Goal: Task Accomplishment & Management: Use online tool/utility

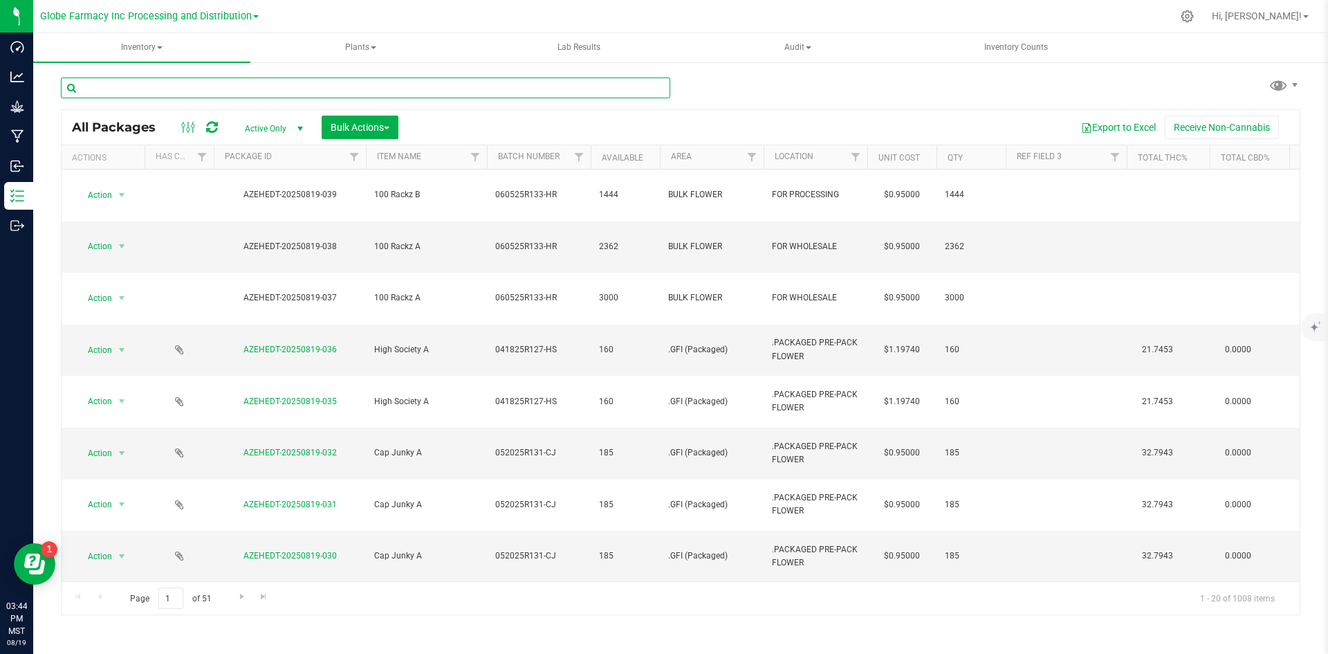
click at [276, 88] on input "text" at bounding box center [366, 87] width 610 height 21
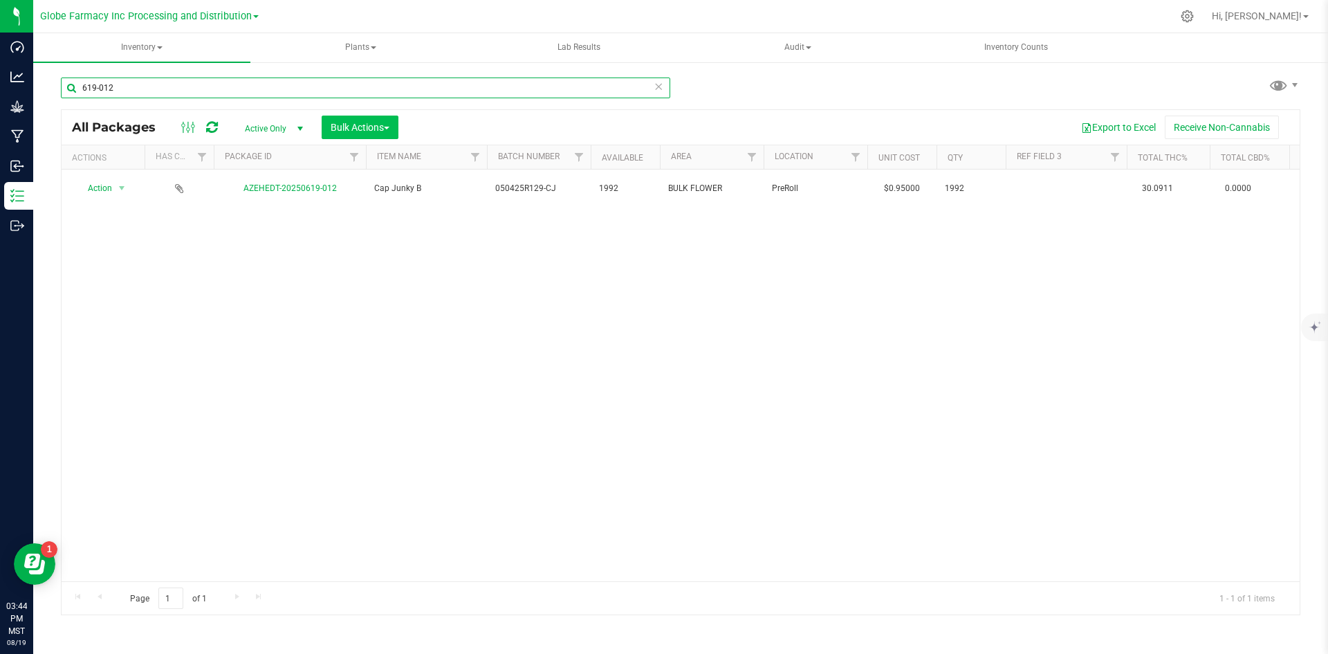
type input "619-012"
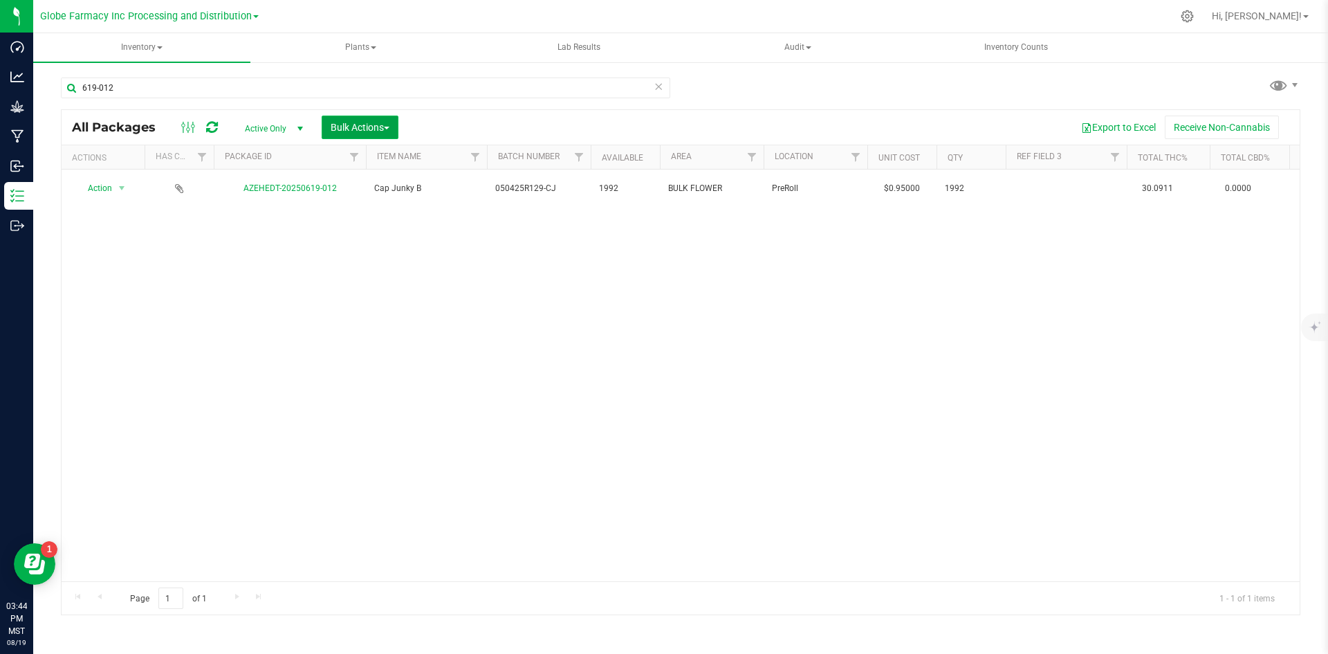
click at [347, 134] on button "Bulk Actions" at bounding box center [360, 128] width 77 height 24
click at [351, 167] on div "Add to manufacturing run" at bounding box center [391, 160] width 123 height 22
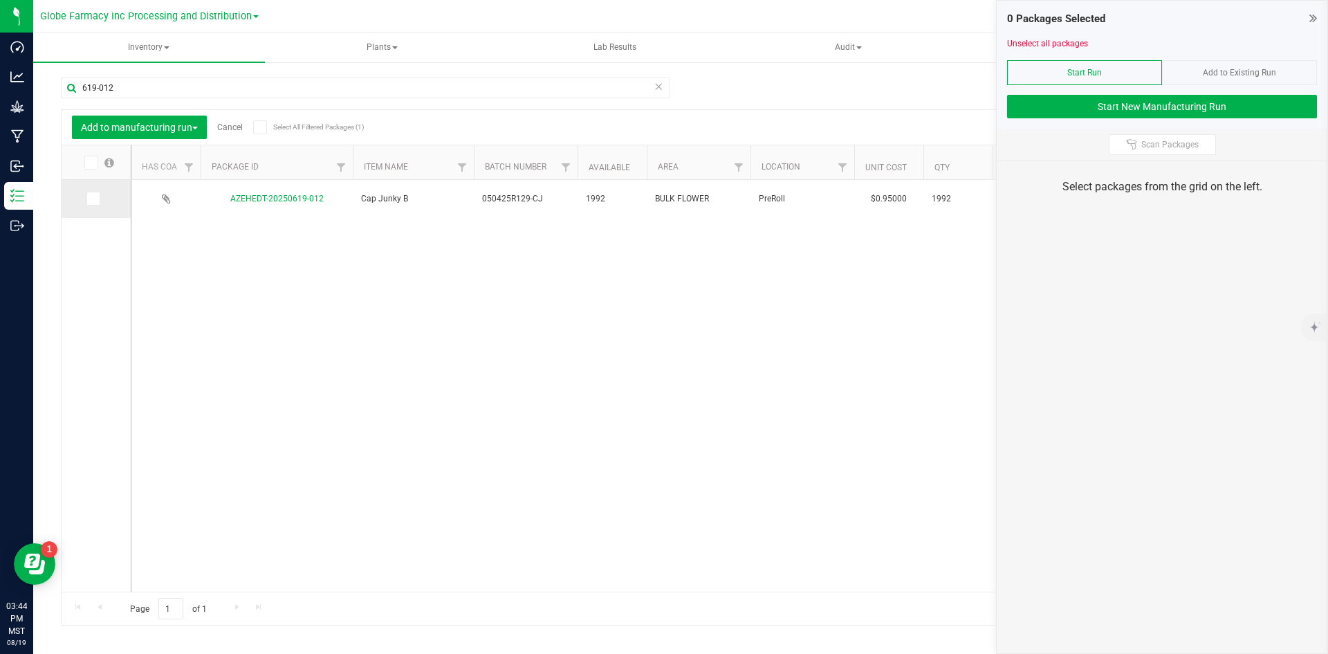
click at [104, 196] on label at bounding box center [96, 199] width 20 height 14
click at [0, 0] on input "checkbox" at bounding box center [0, 0] width 0 height 0
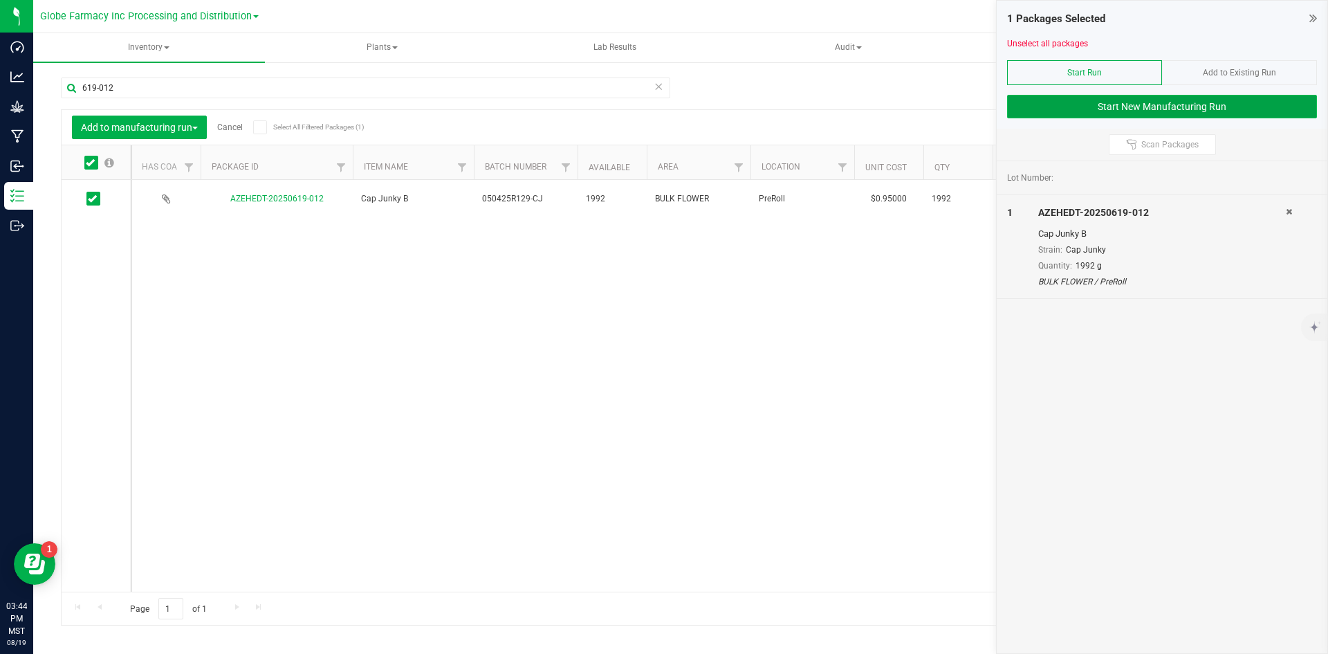
click at [1033, 107] on button "Start New Manufacturing Run" at bounding box center [1162, 107] width 310 height 24
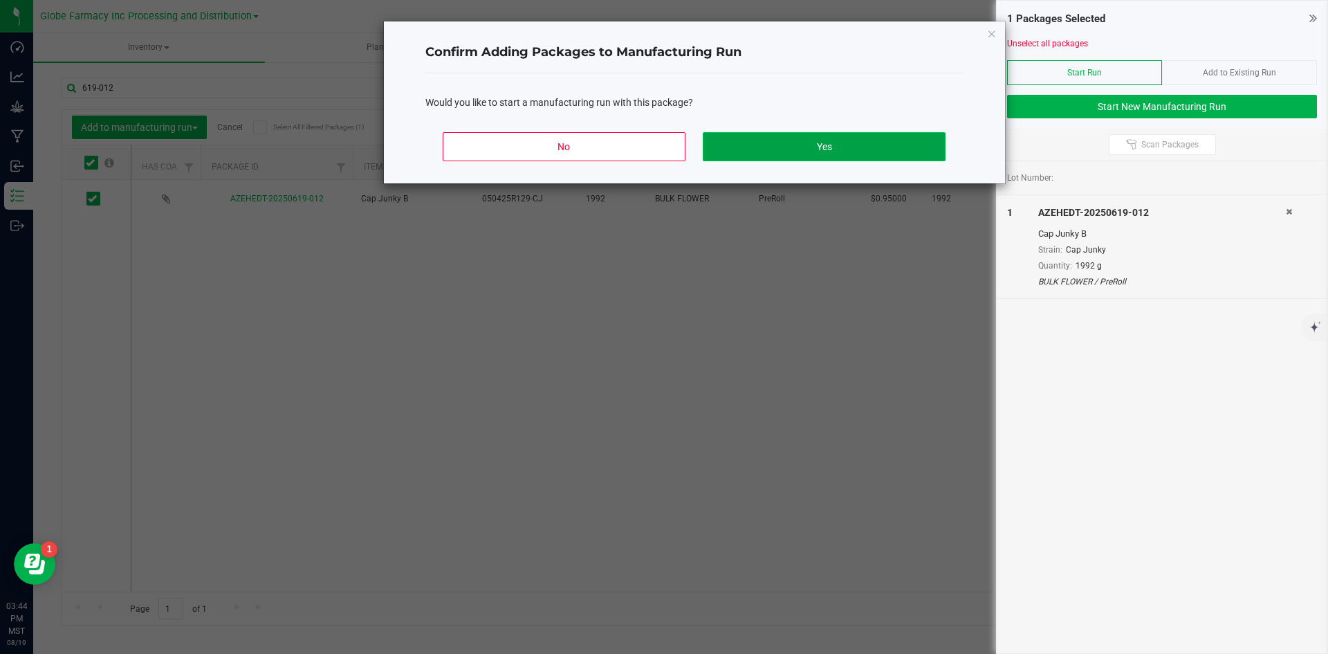
click at [764, 142] on button "Yes" at bounding box center [824, 146] width 242 height 29
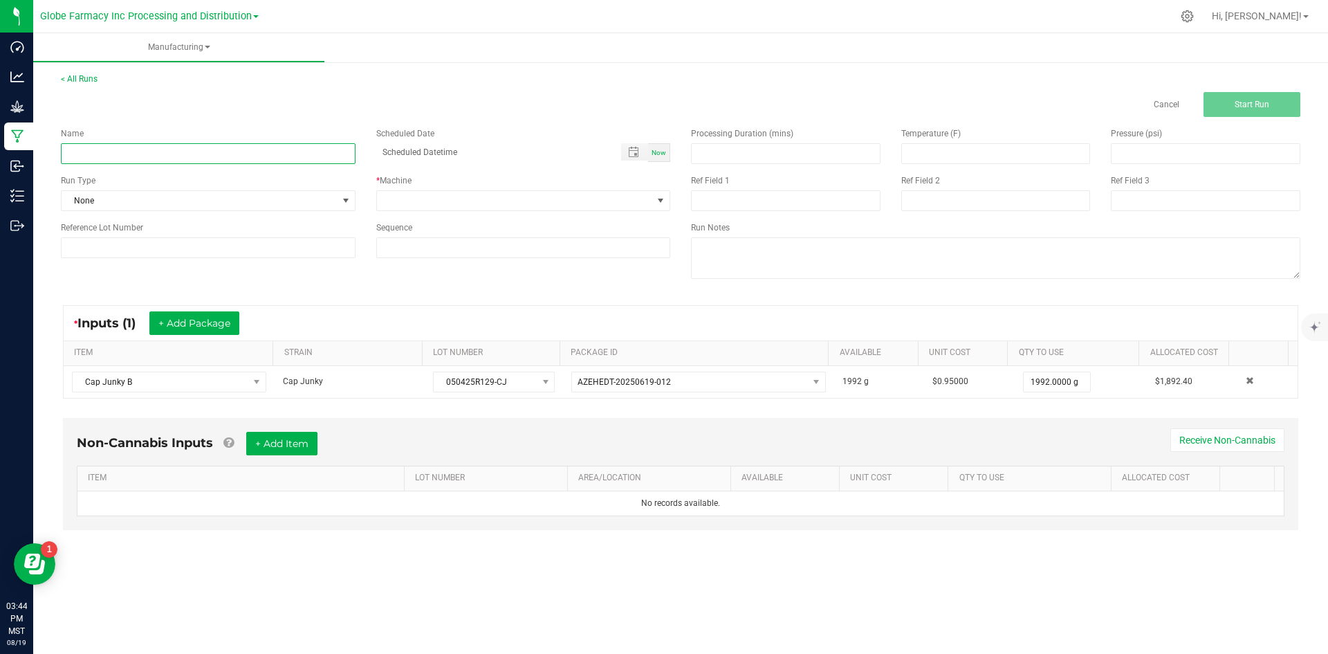
click at [95, 152] on input at bounding box center [208, 153] width 295 height 21
type input "c"
type input "CAP JUNKY PREROLL 1G"
click at [434, 191] on span at bounding box center [515, 200] width 276 height 19
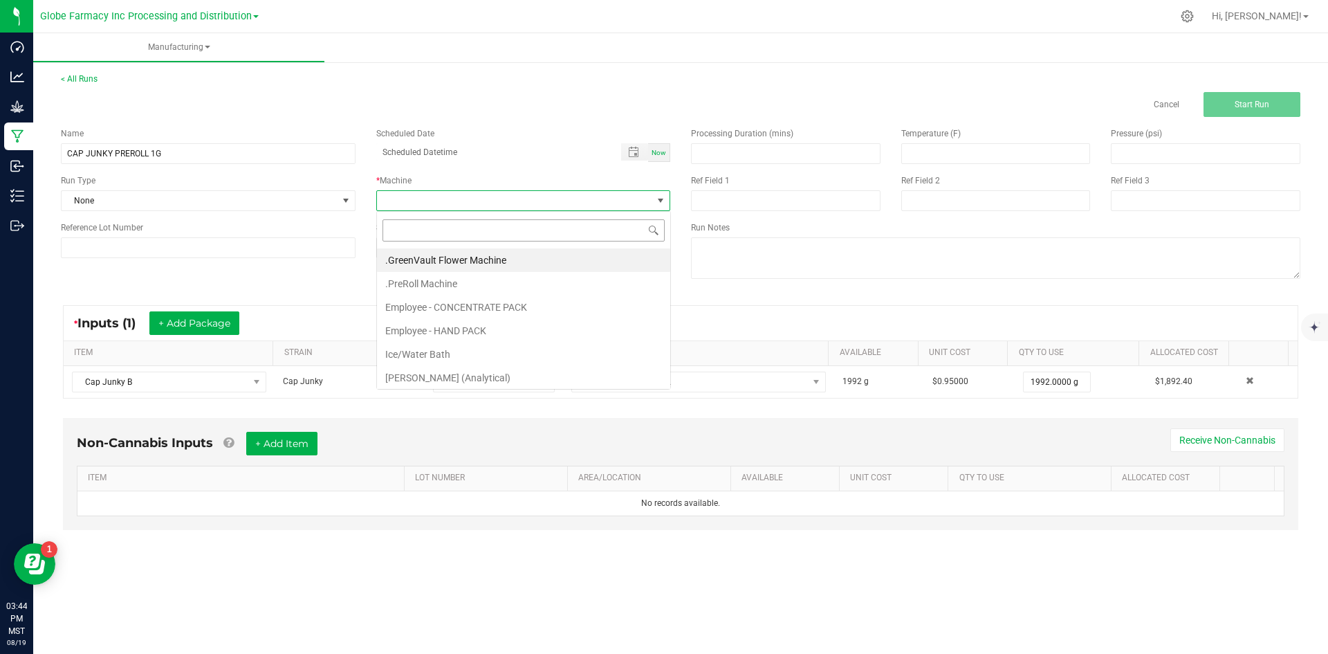
scroll to position [21, 294]
click at [446, 282] on li ".PreRoll Machine" at bounding box center [523, 284] width 293 height 24
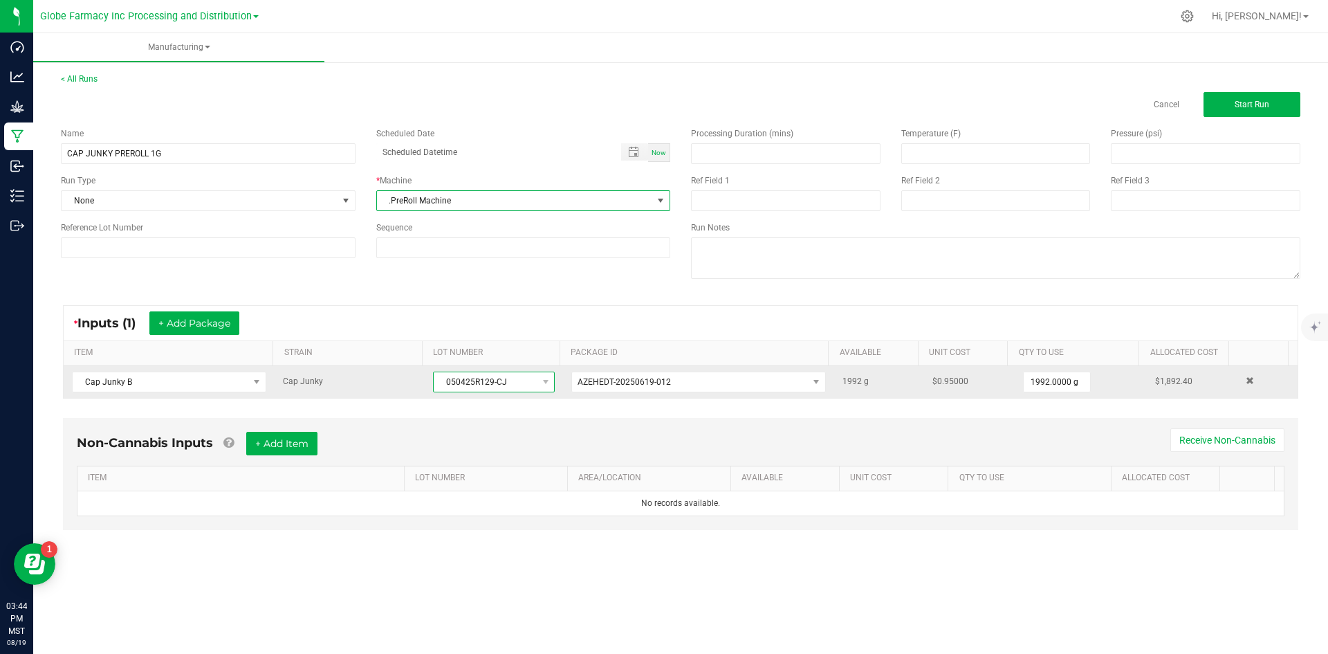
click at [453, 375] on span "050425R129-CJ" at bounding box center [485, 381] width 103 height 19
drag, startPoint x: 439, startPoint y: 385, endPoint x: 509, endPoint y: 387, distance: 69.9
click at [509, 387] on span "050425R129-CJ" at bounding box center [485, 381] width 103 height 19
copy span "050425R129-CJ"
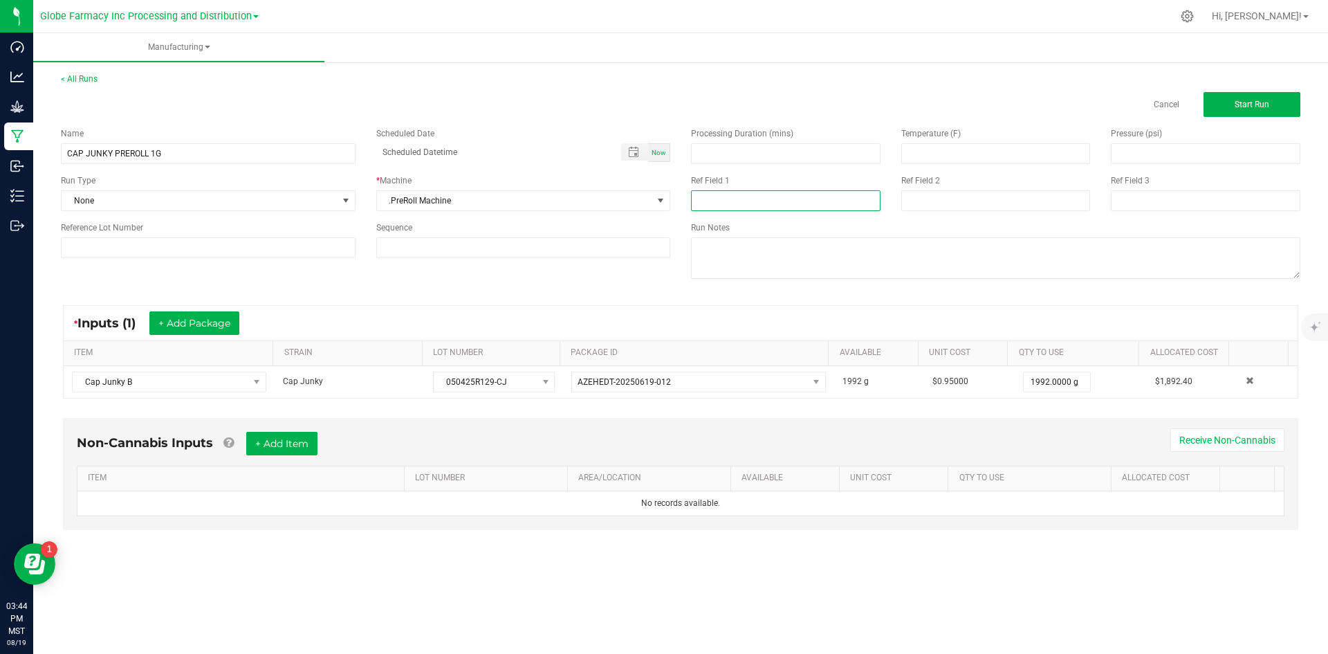
paste input "050425R129-CJ"
type input "050425R129-CJ"
click at [946, 203] on input at bounding box center [997, 200] width 190 height 21
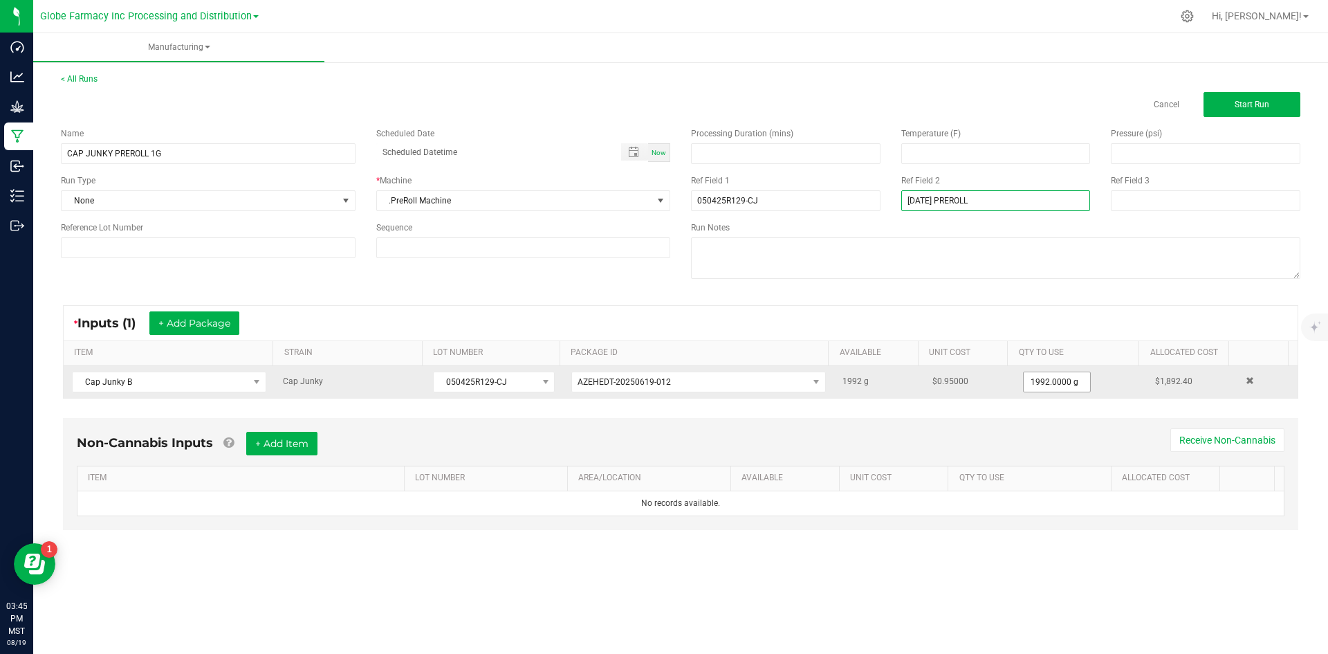
type input "[DATE] PREROLL"
drag, startPoint x: 1031, startPoint y: 381, endPoint x: 1033, endPoint y: 371, distance: 10.6
click at [1032, 381] on input "1992" at bounding box center [1057, 381] width 66 height 19
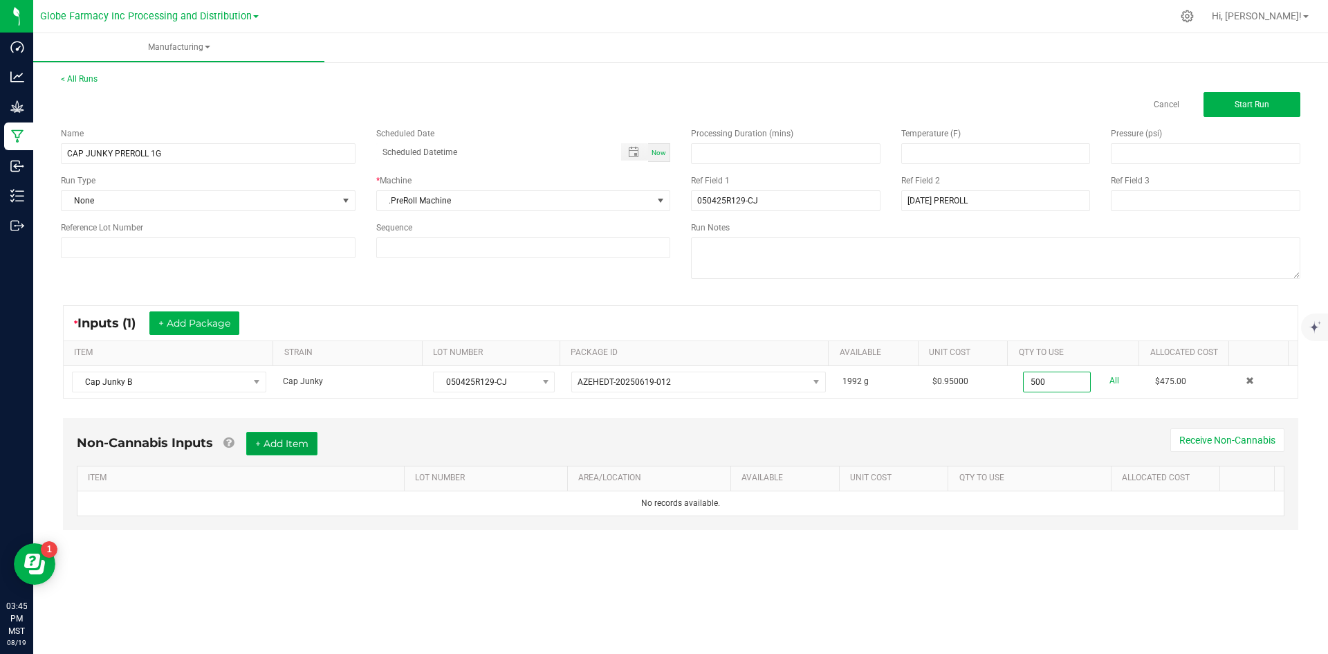
type input "500.0000 g"
click at [315, 449] on button "+ Add Item" at bounding box center [281, 444] width 71 height 24
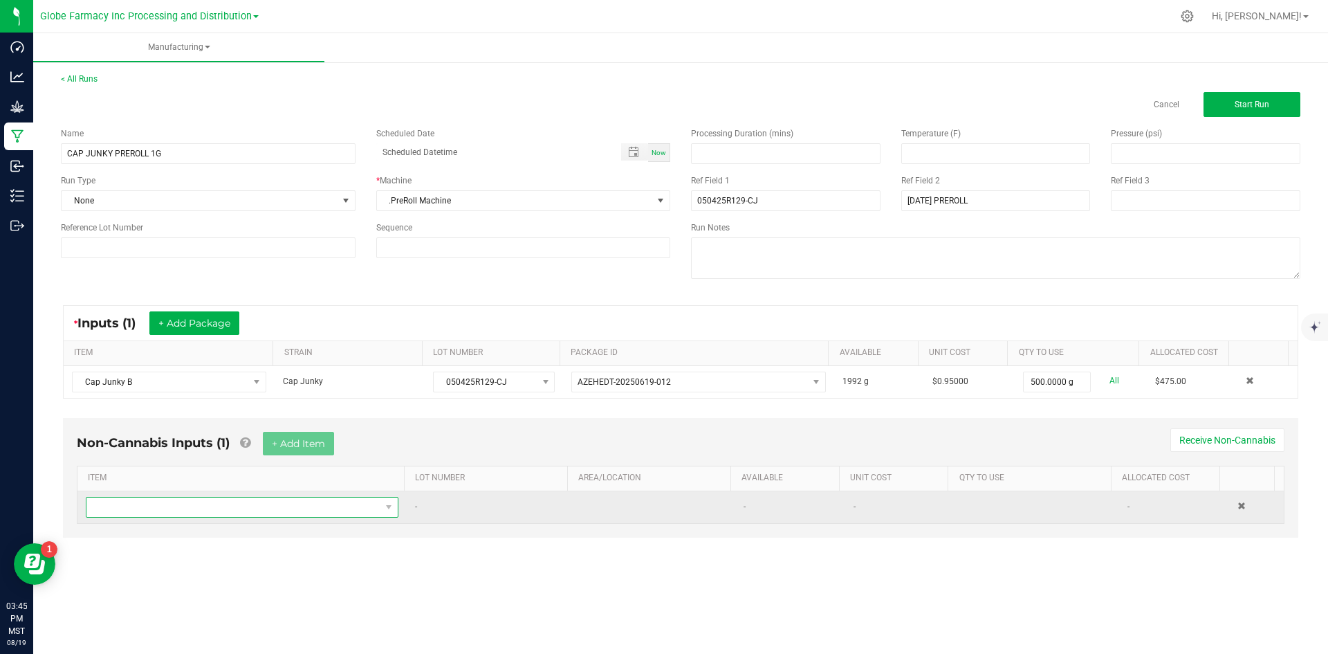
click at [315, 504] on span "NO DATA FOUND" at bounding box center [233, 506] width 294 height 19
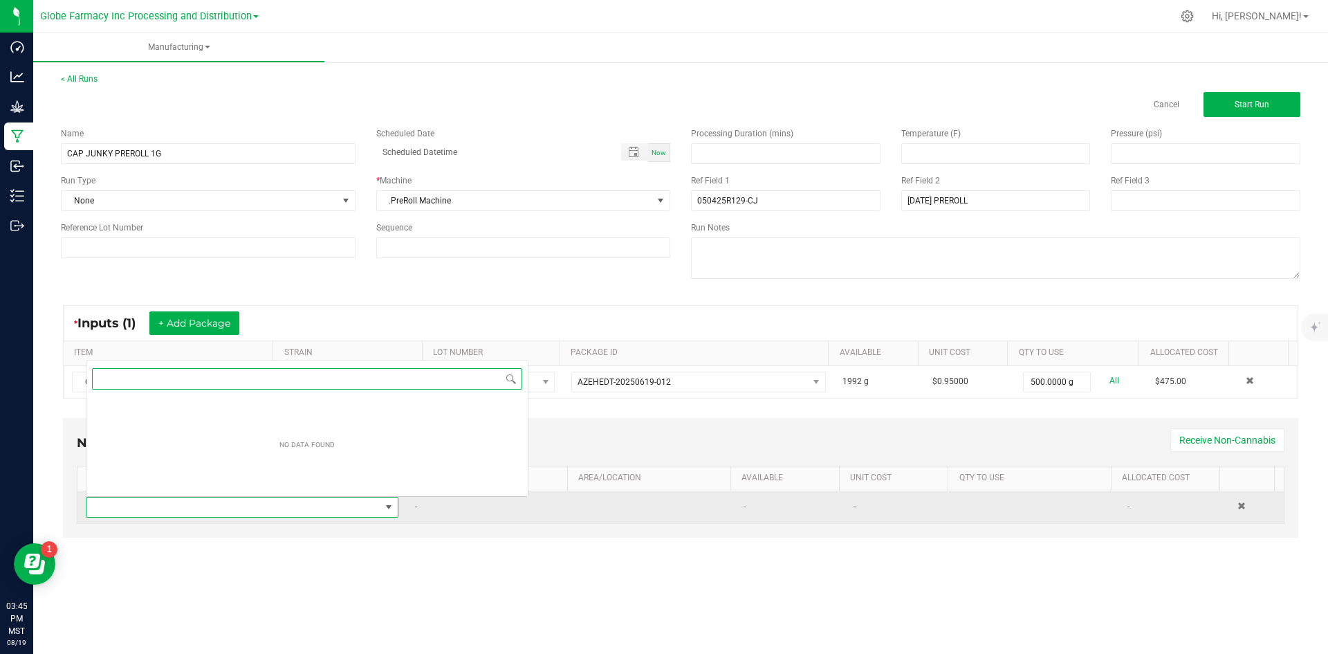
scroll to position [21, 307]
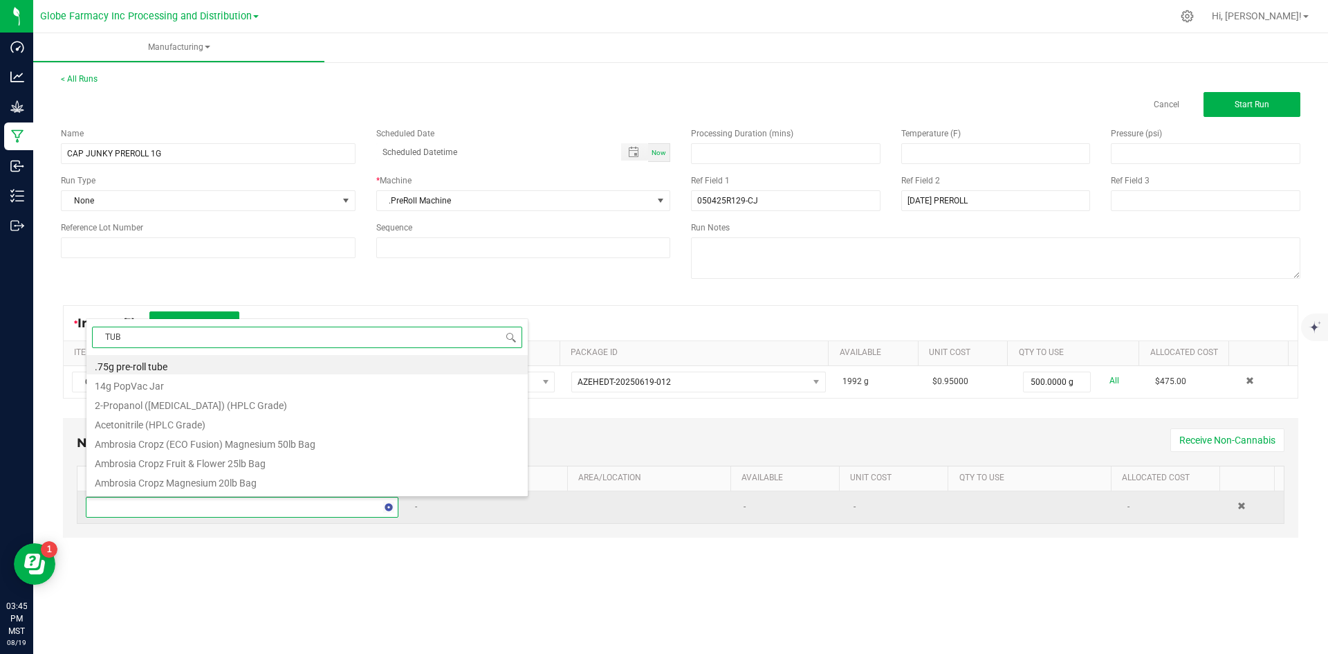
type input "TUBE"
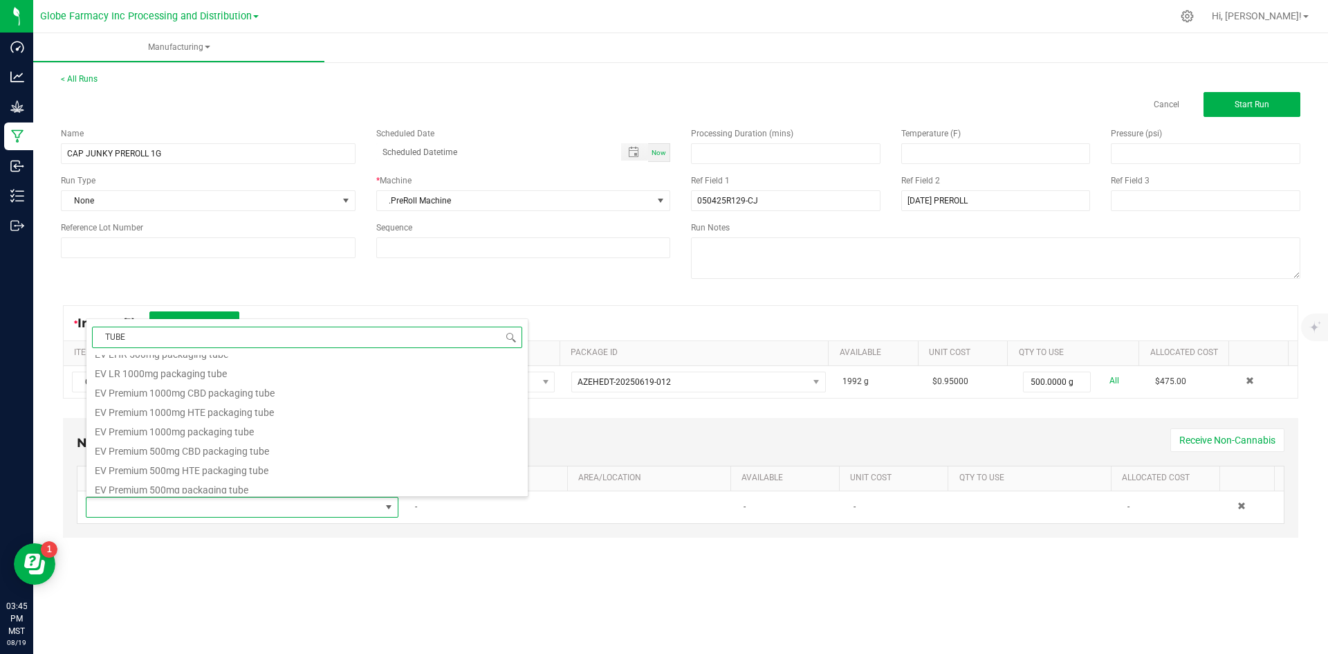
scroll to position [327, 0]
click at [215, 443] on li "Pre-Roll EG Branded Glass Tube" at bounding box center [306, 444] width 441 height 19
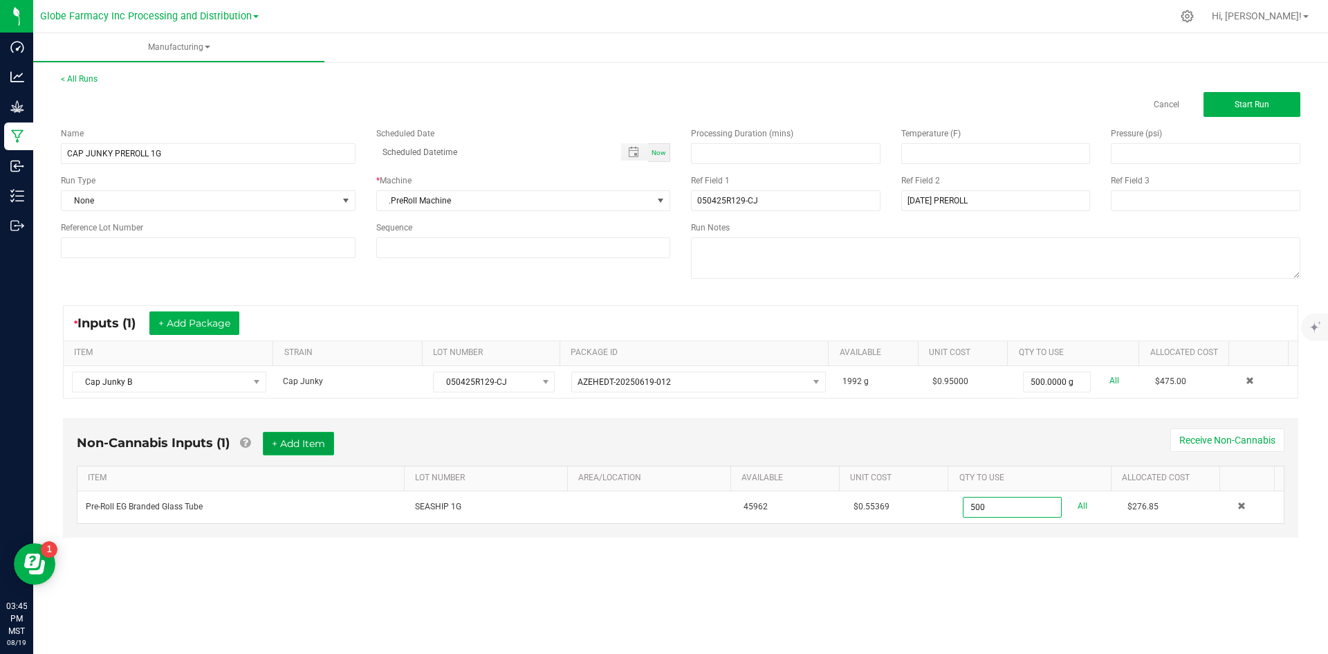
type input "500 ea"
click at [293, 448] on button "+ Add Item" at bounding box center [298, 444] width 71 height 24
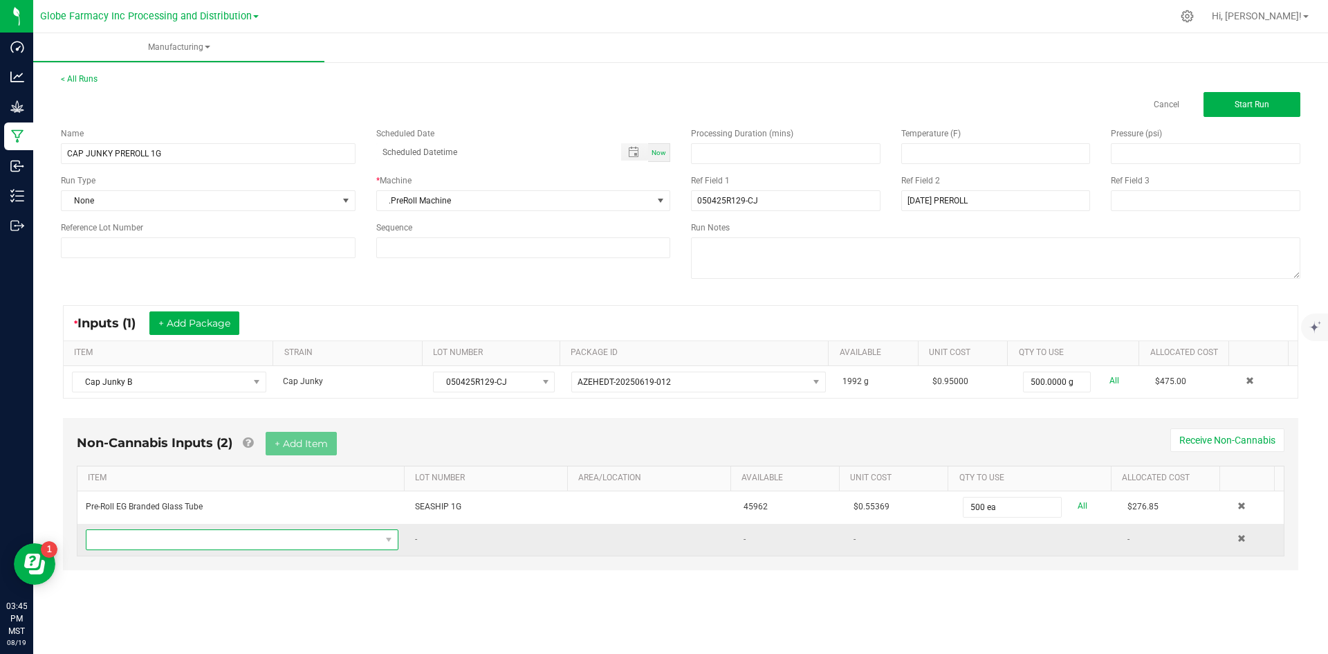
click at [241, 538] on span "NO DATA FOUND" at bounding box center [233, 539] width 294 height 19
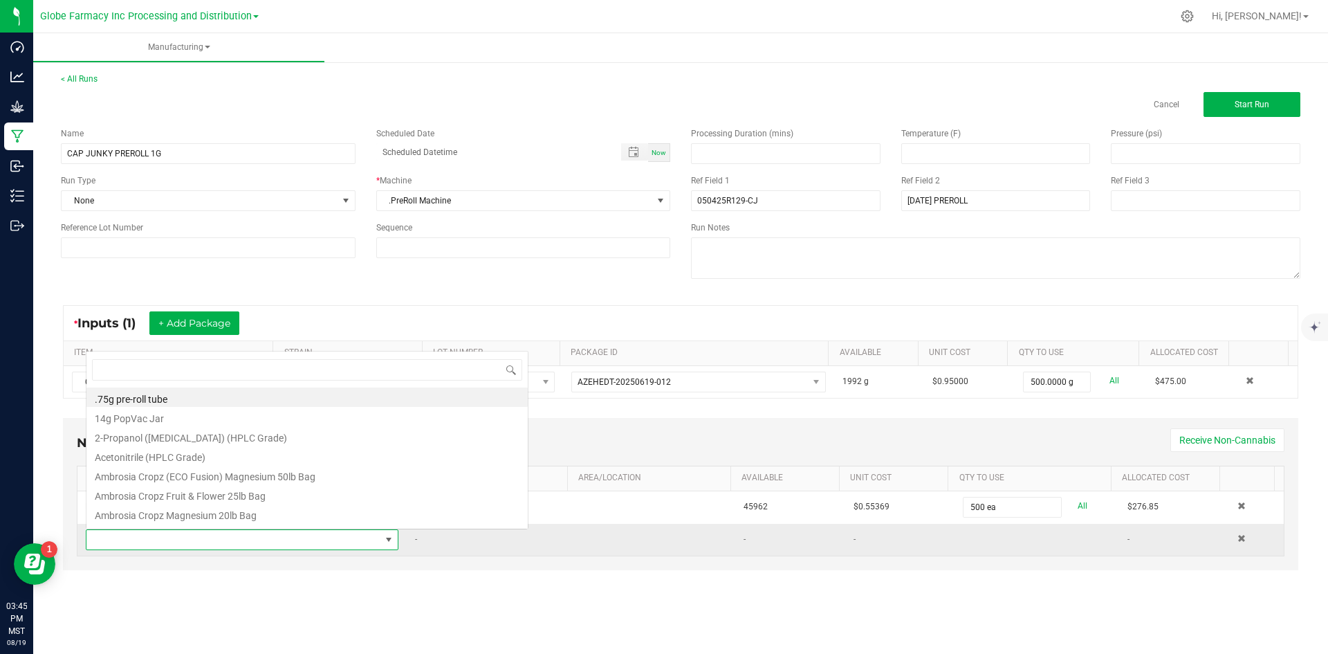
scroll to position [21, 307]
type input "CONE"
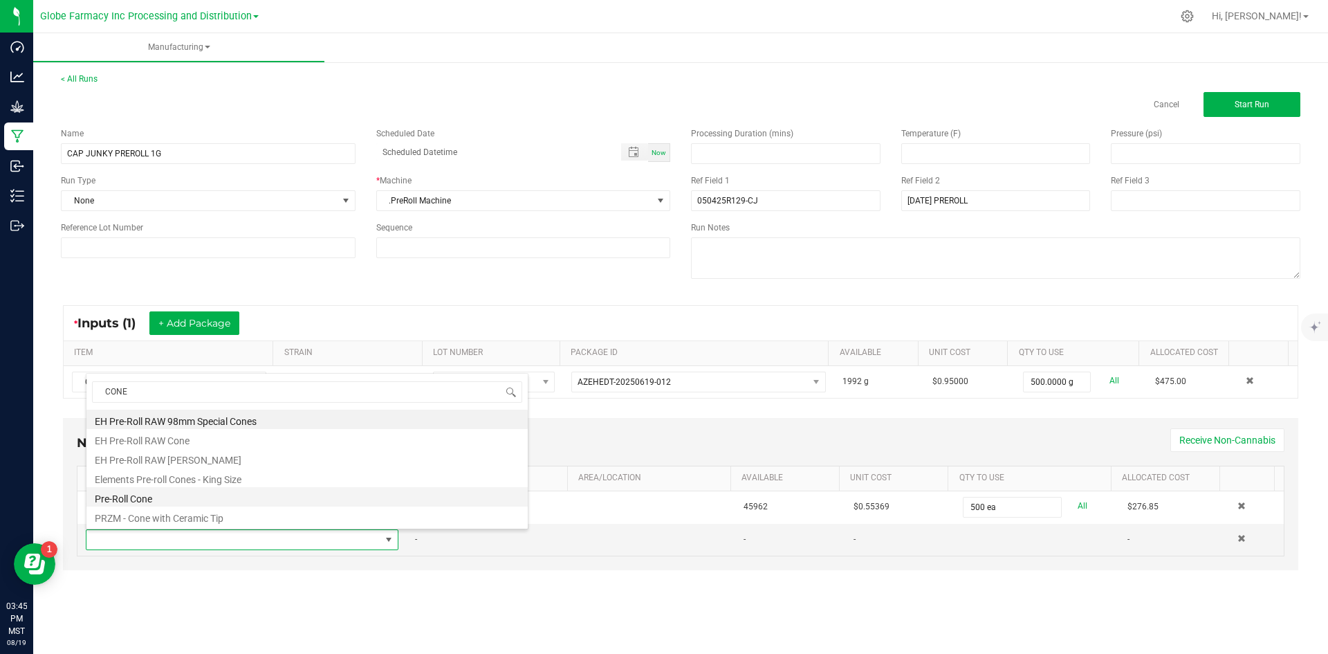
click at [160, 498] on li "Pre-Roll Cone" at bounding box center [306, 496] width 441 height 19
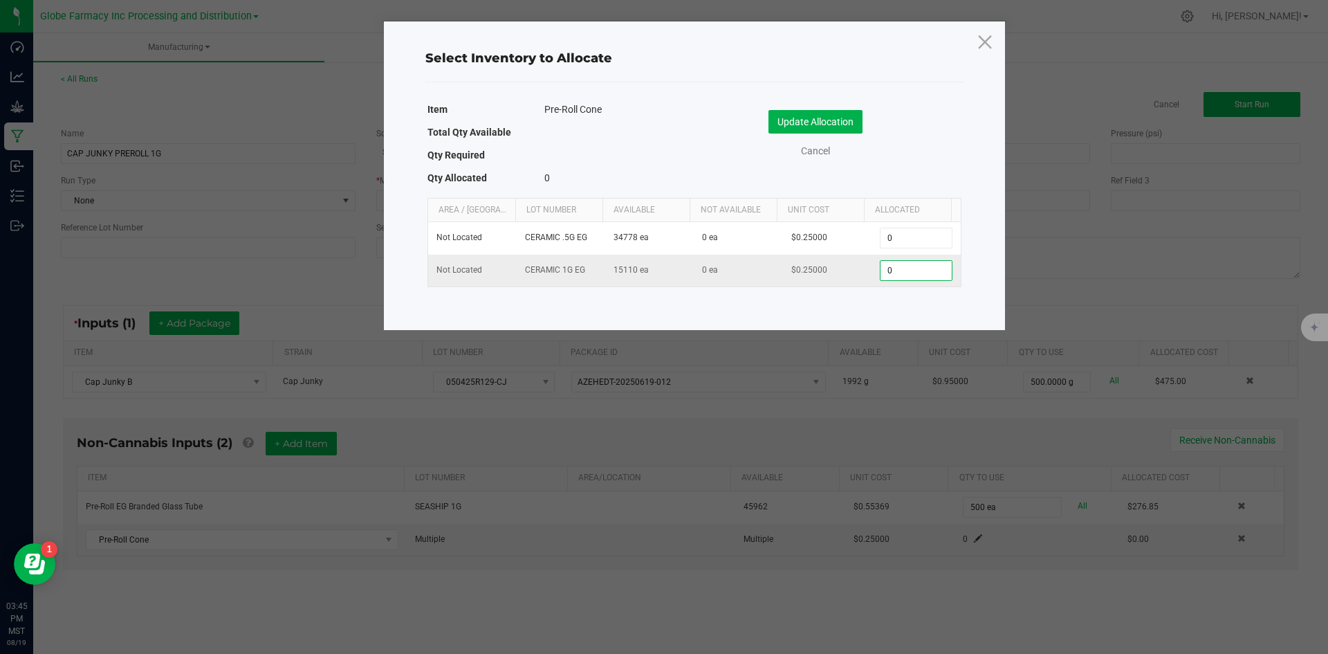
click at [913, 270] on input "0" at bounding box center [916, 270] width 71 height 19
type input "500"
click at [791, 131] on button "Update Allocation" at bounding box center [816, 122] width 94 height 24
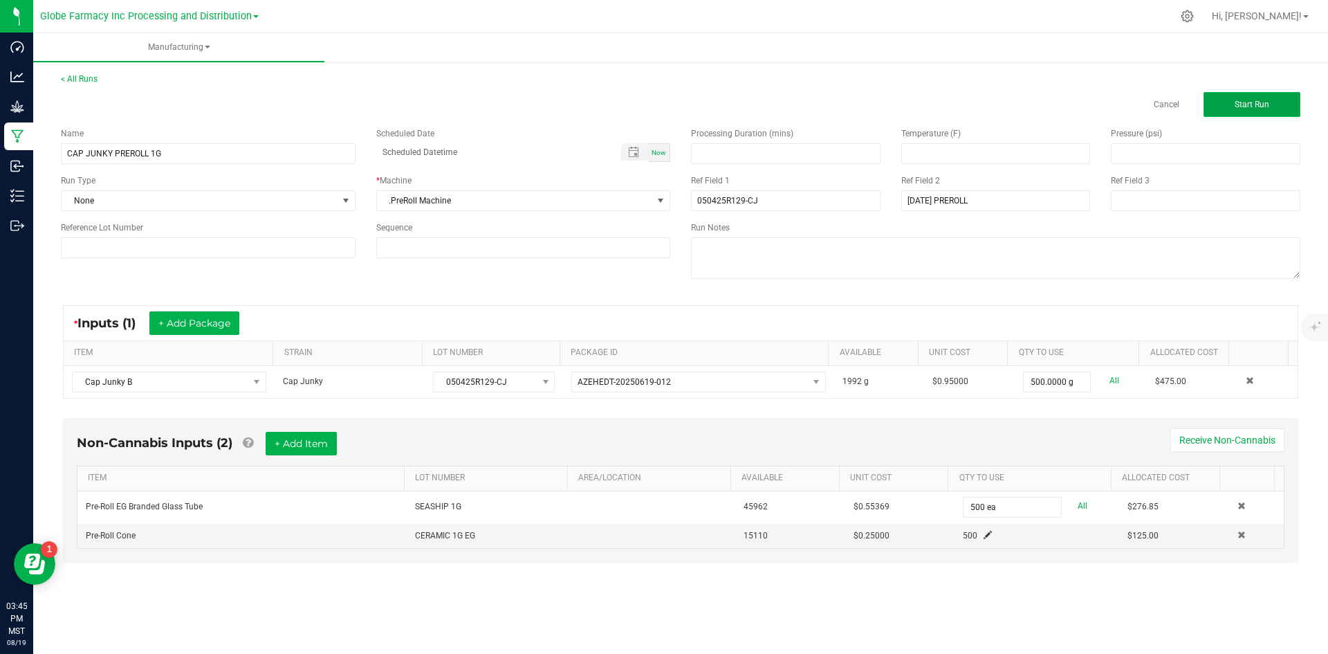
click at [1264, 103] on span "Start Run" at bounding box center [1252, 105] width 35 height 10
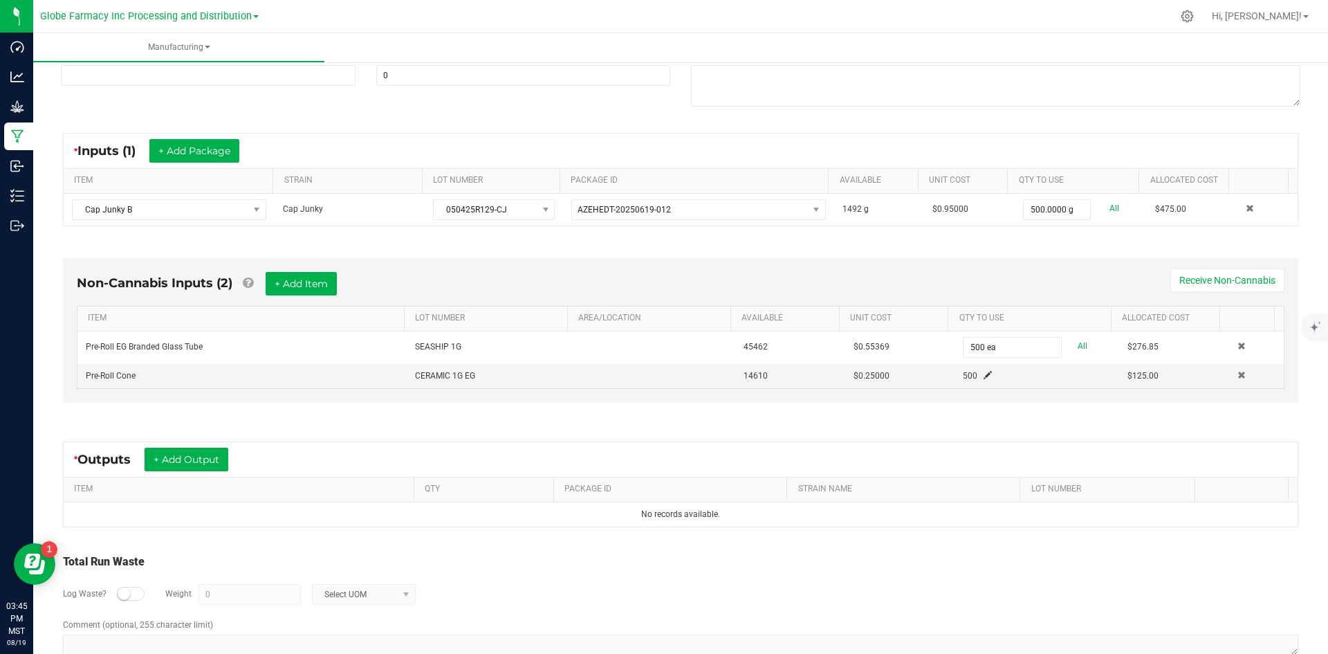
scroll to position [221, 0]
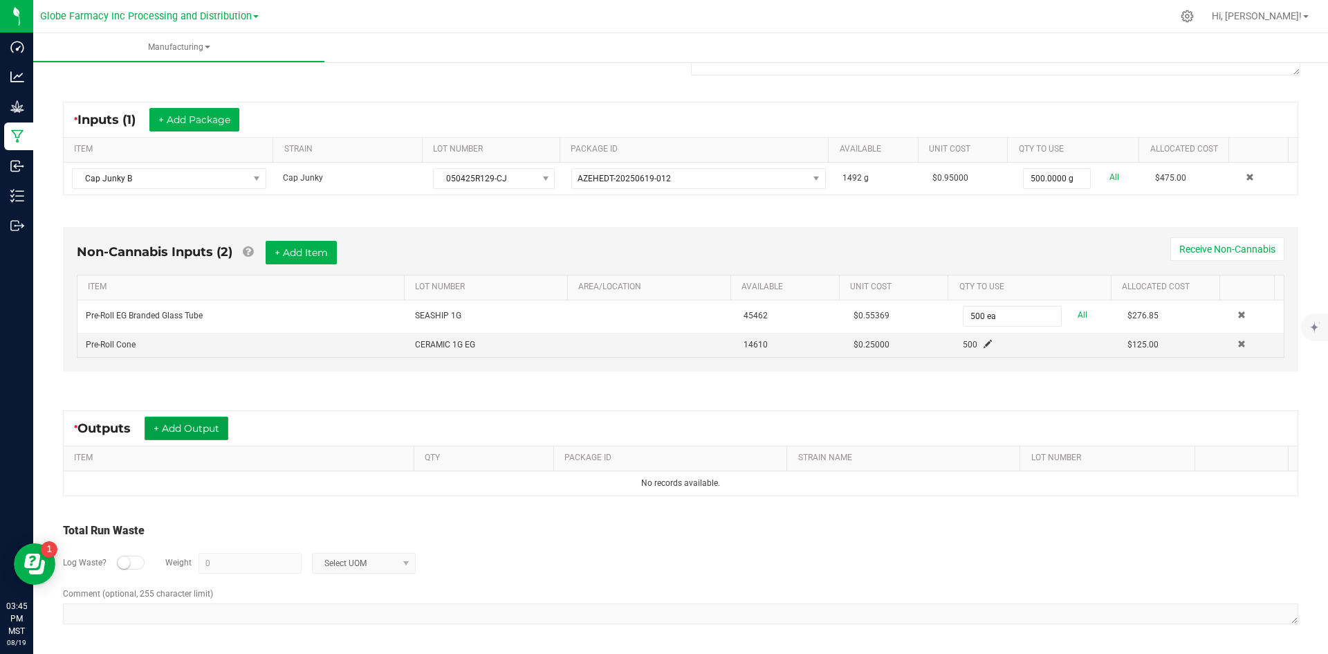
click at [182, 429] on button "+ Add Output" at bounding box center [187, 429] width 84 height 24
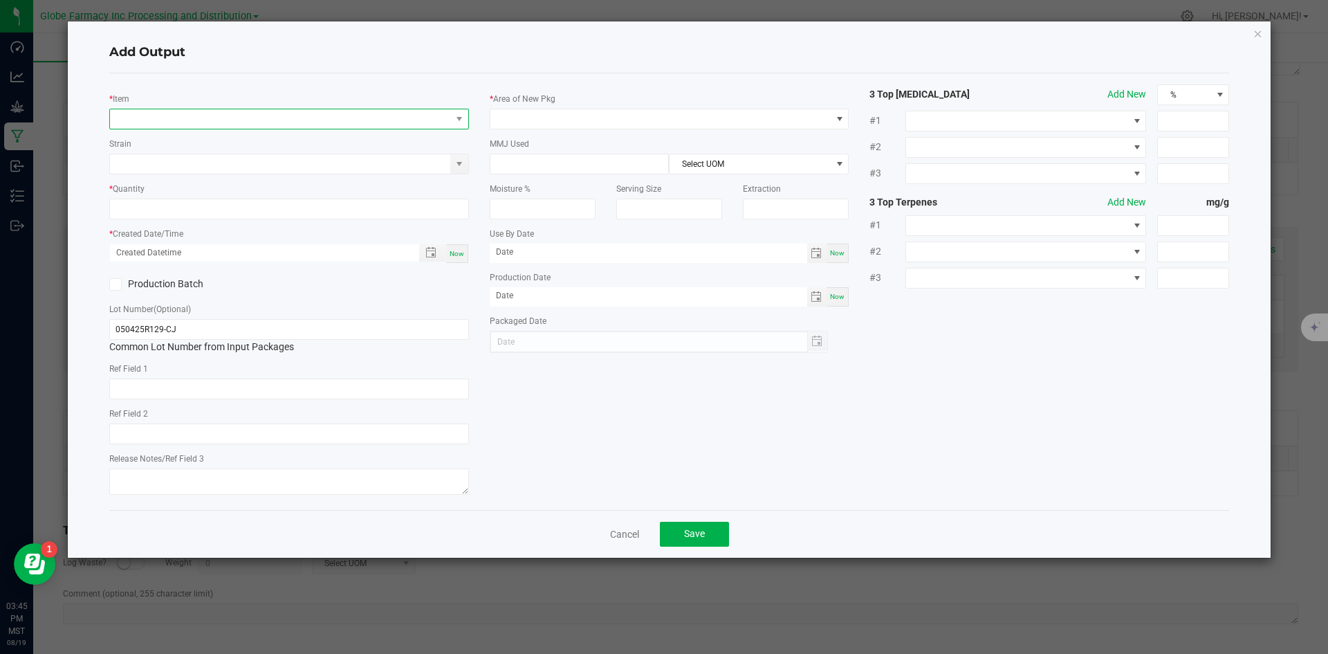
click at [259, 113] on span "NO DATA FOUND" at bounding box center [280, 118] width 341 height 19
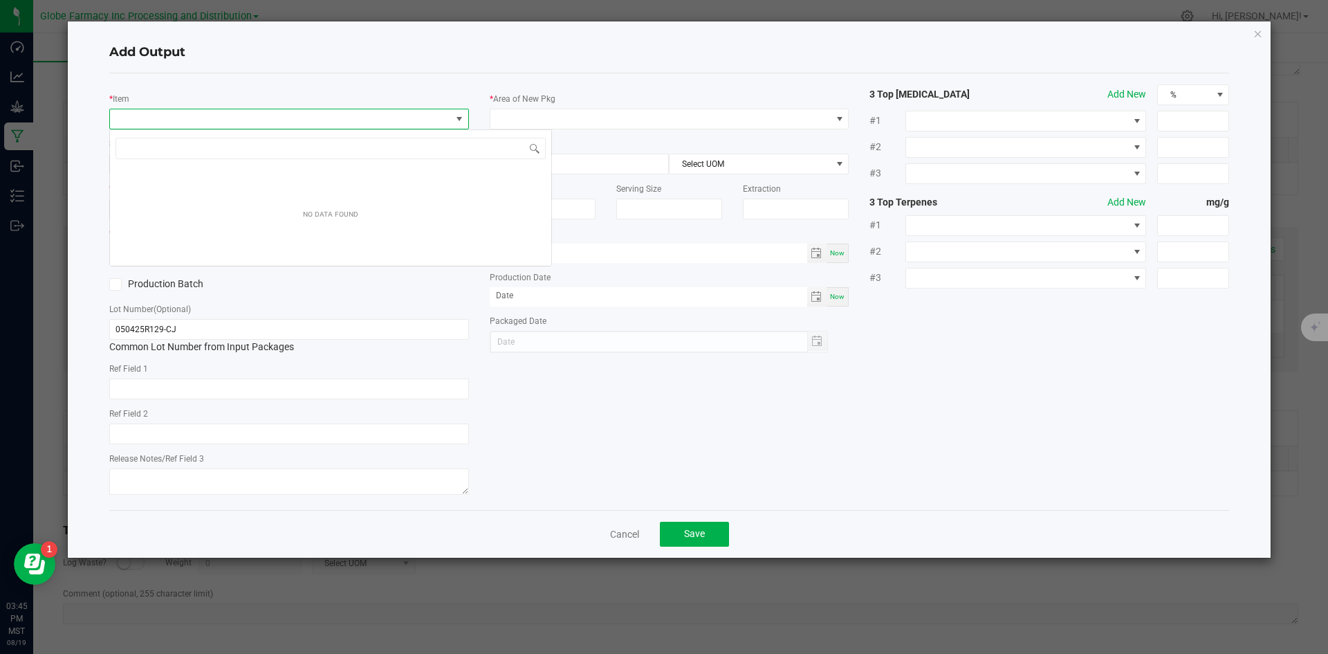
scroll to position [21, 360]
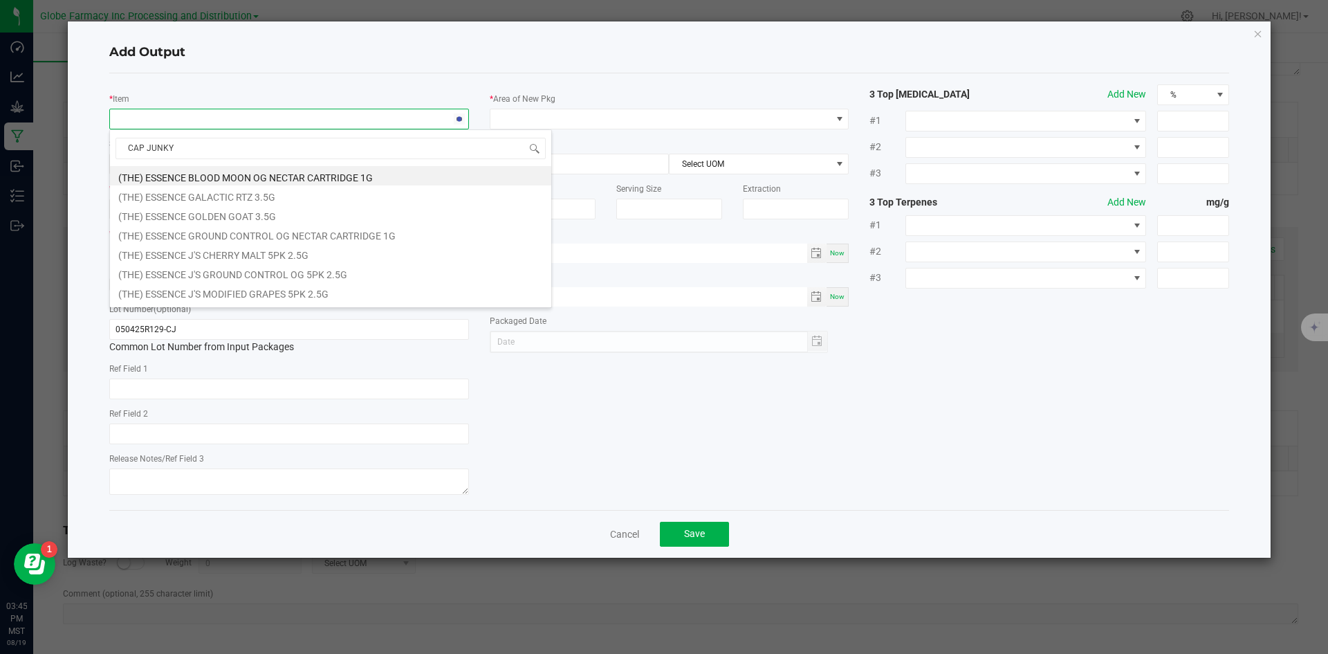
type input "CAP JUNKY"
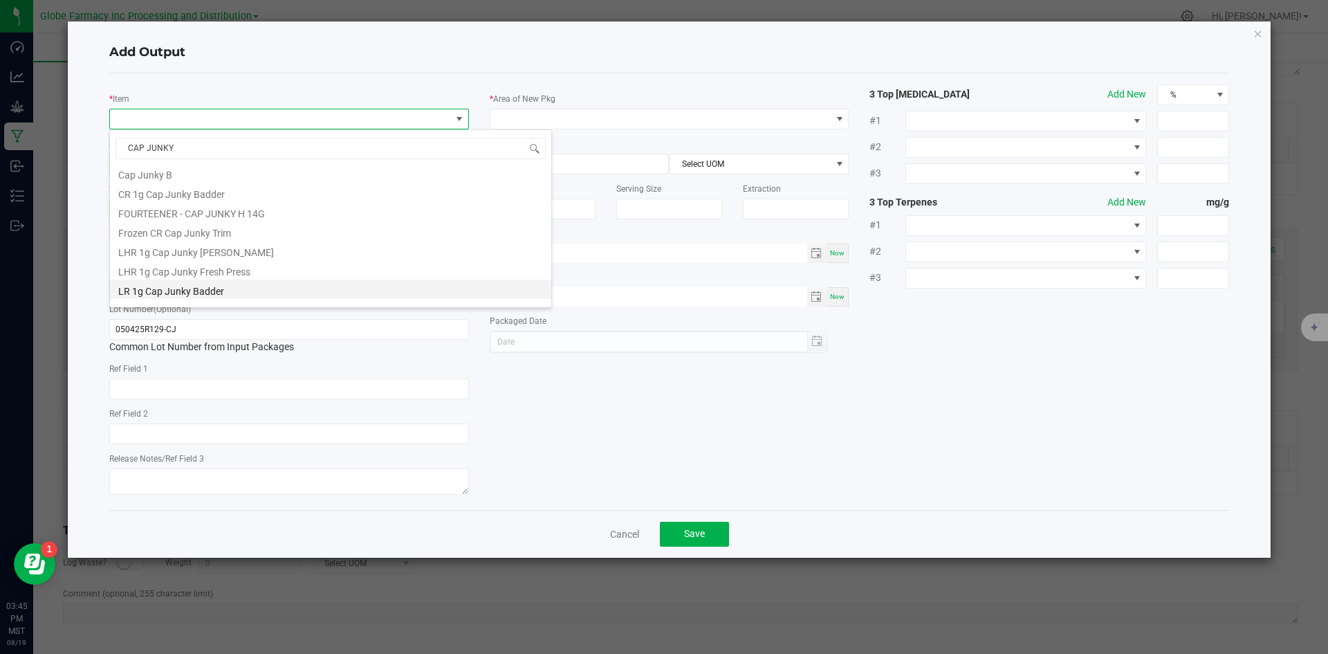
scroll to position [210, 0]
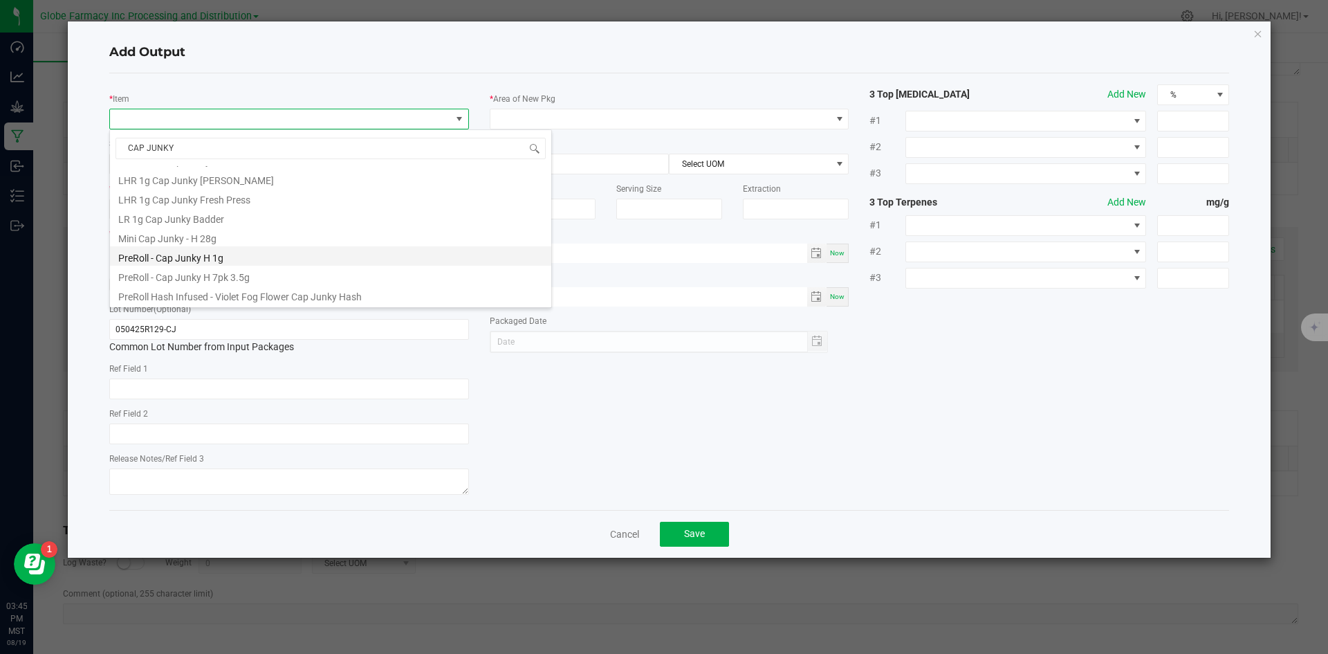
click at [236, 249] on li "PreRoll - Cap Junky H 1g" at bounding box center [330, 255] width 441 height 19
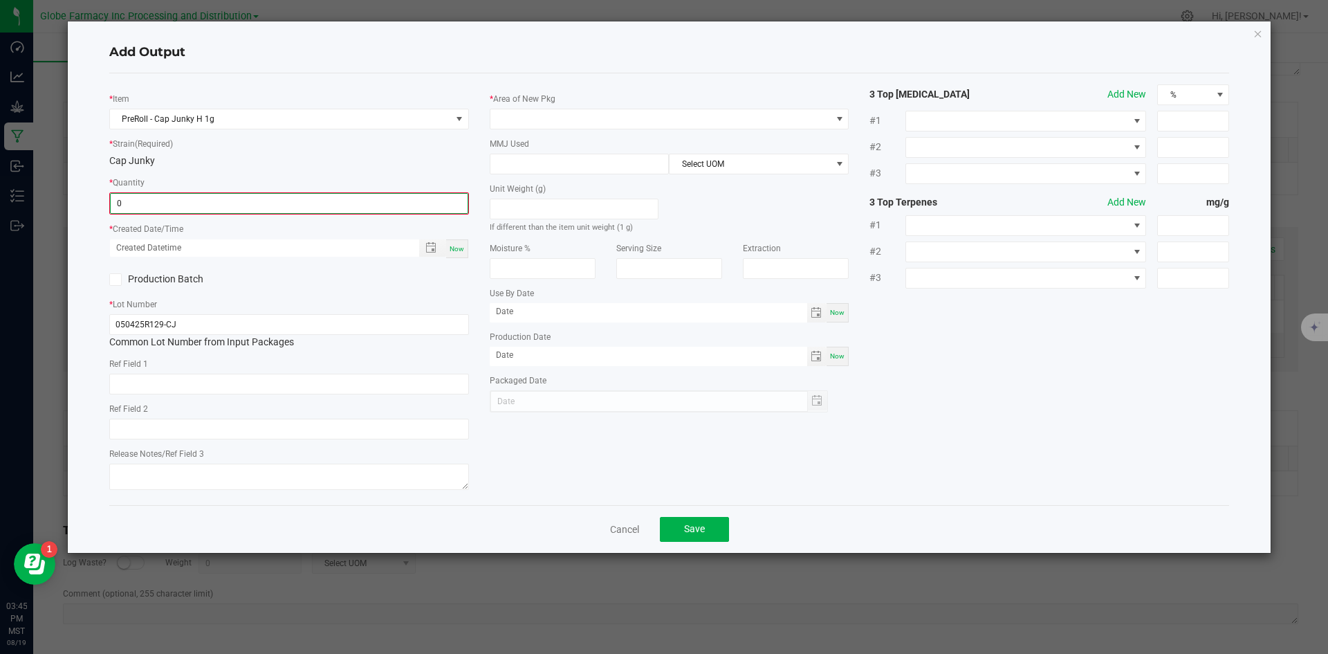
click at [239, 202] on input "0" at bounding box center [289, 203] width 357 height 19
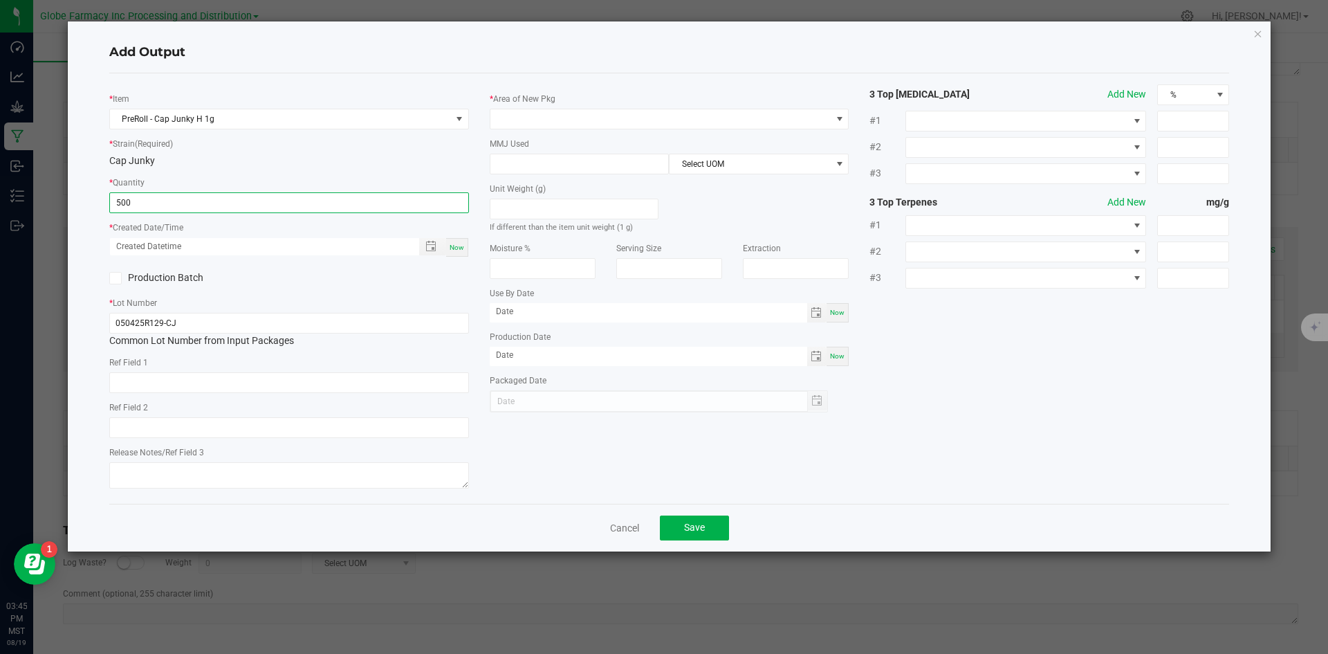
type input "500 ea"
click at [458, 246] on span "Now" at bounding box center [457, 248] width 15 height 8
type input "[DATE] 3:45 PM"
type input "[DATE]"
click at [144, 382] on input "text" at bounding box center [289, 382] width 360 height 21
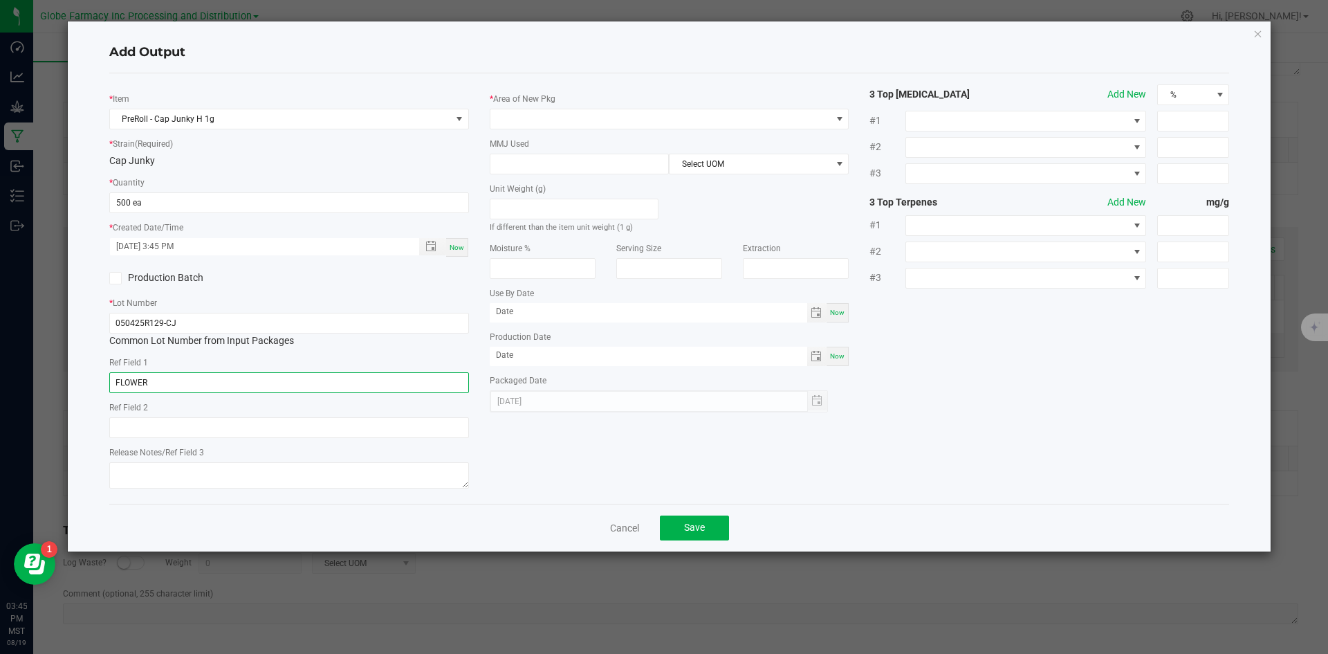
type input "FLOWER"
type input "F"
type input "CAP JUNKY"
type textarea "[DATE]"
click at [587, 113] on span at bounding box center [661, 118] width 341 height 19
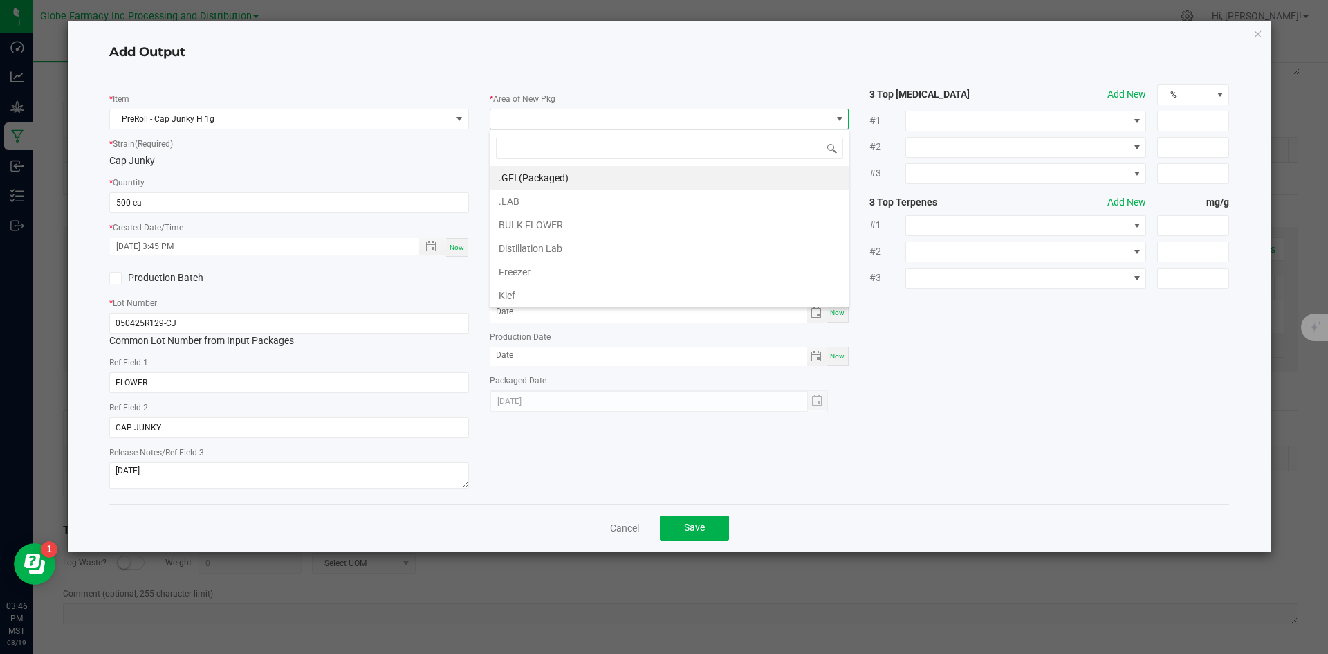
scroll to position [21, 360]
click at [556, 174] on li ".GFI (Packaged)" at bounding box center [670, 178] width 358 height 24
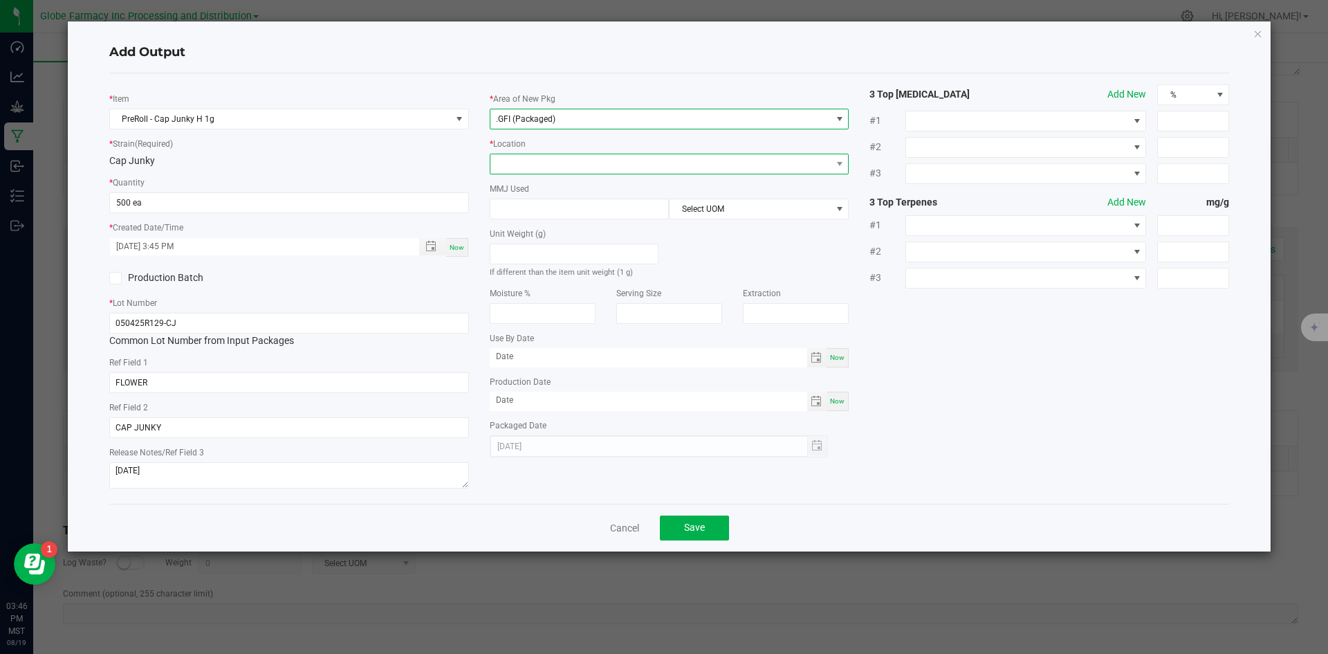
click at [530, 168] on span at bounding box center [661, 163] width 341 height 19
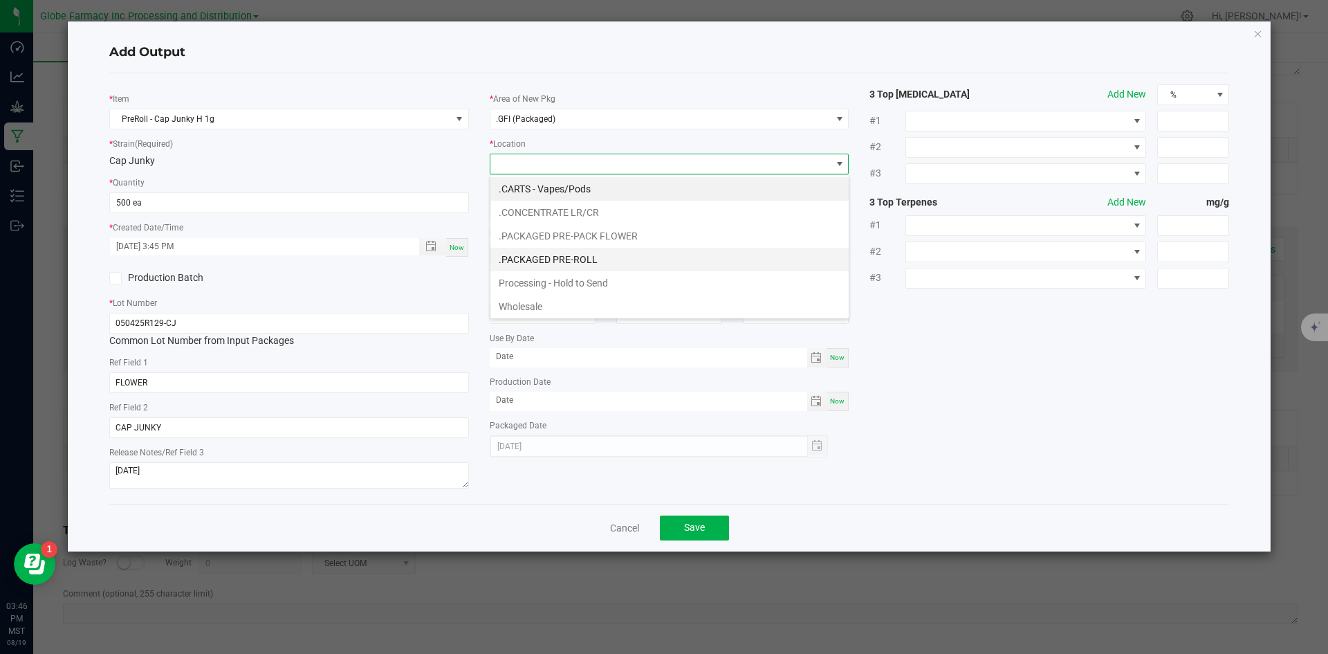
click at [567, 253] on li ".PACKAGED PRE-ROLL" at bounding box center [670, 260] width 358 height 24
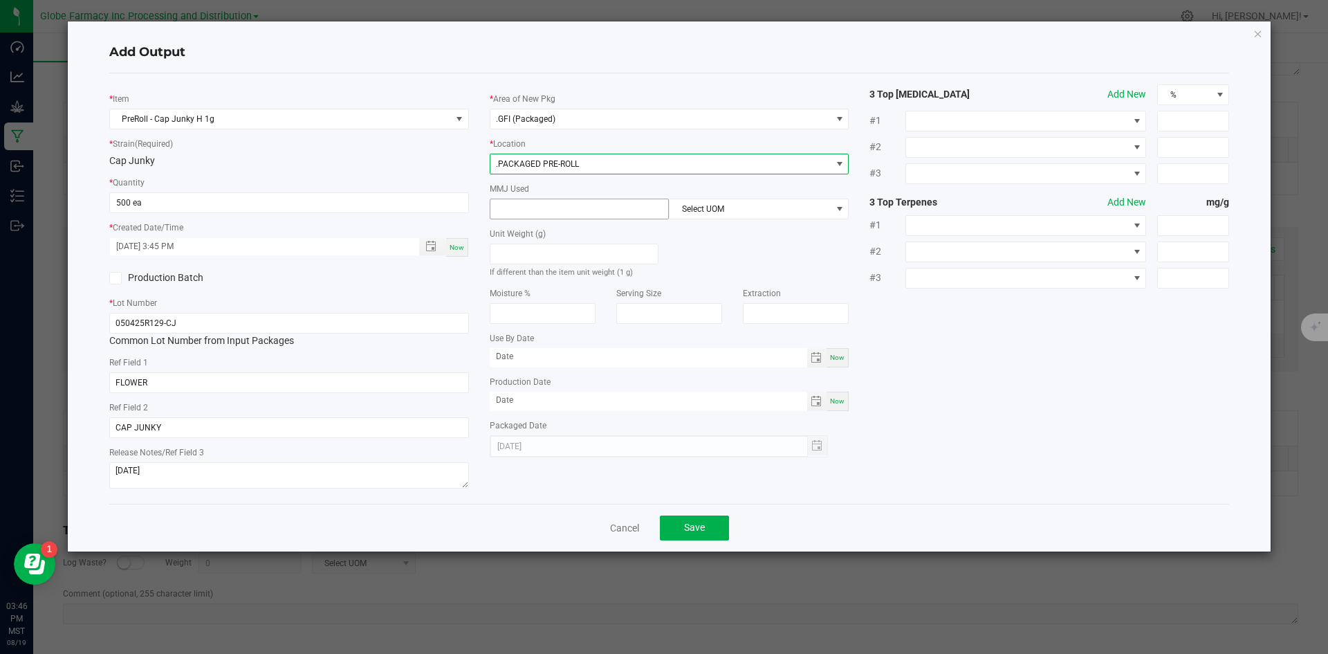
click at [562, 207] on input at bounding box center [580, 208] width 179 height 19
type input "1"
click at [729, 214] on span "Select UOM" at bounding box center [750, 208] width 161 height 19
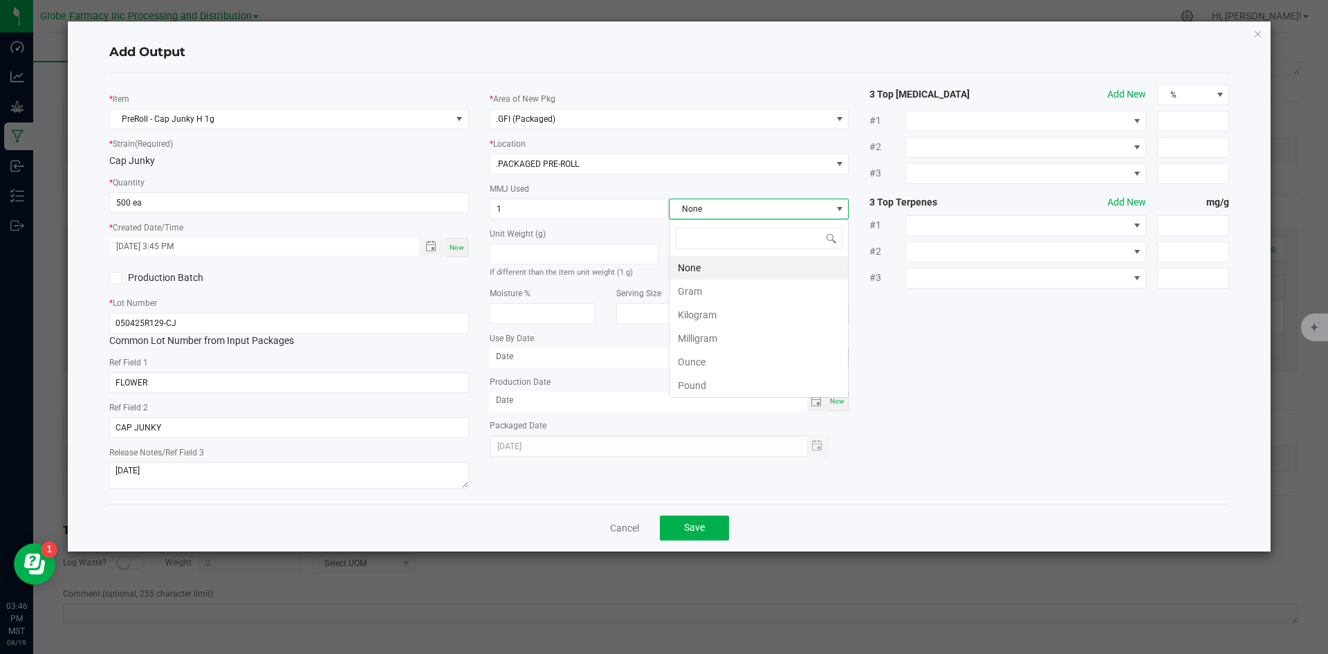
scroll to position [21, 180]
click at [693, 295] on li "Gram" at bounding box center [759, 292] width 179 height 24
click at [695, 527] on span "Save" at bounding box center [694, 527] width 21 height 11
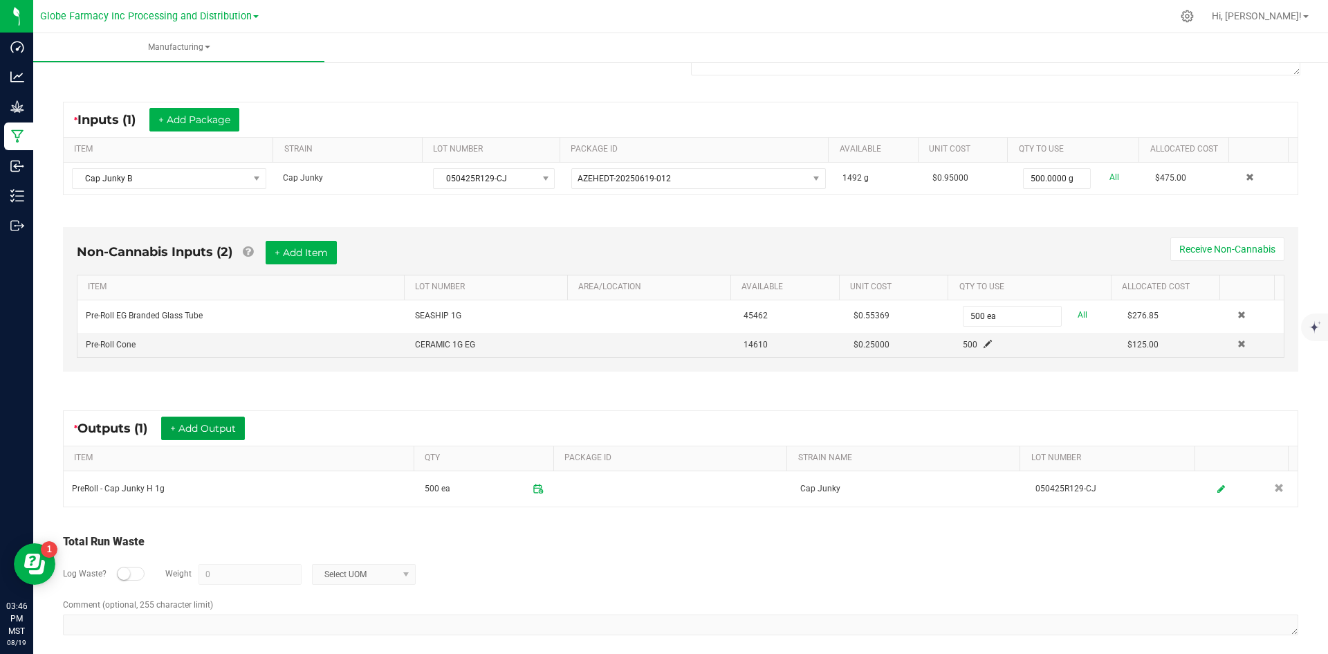
scroll to position [0, 0]
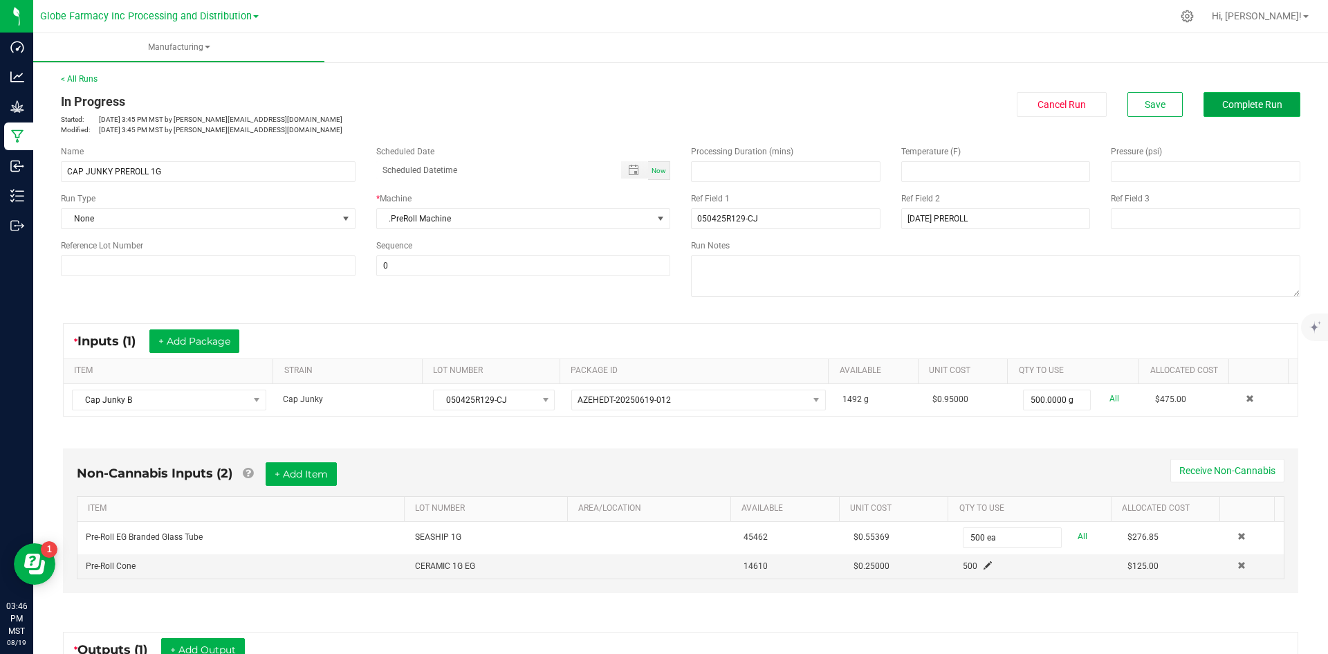
click at [1247, 102] on span "Complete Run" at bounding box center [1253, 104] width 60 height 11
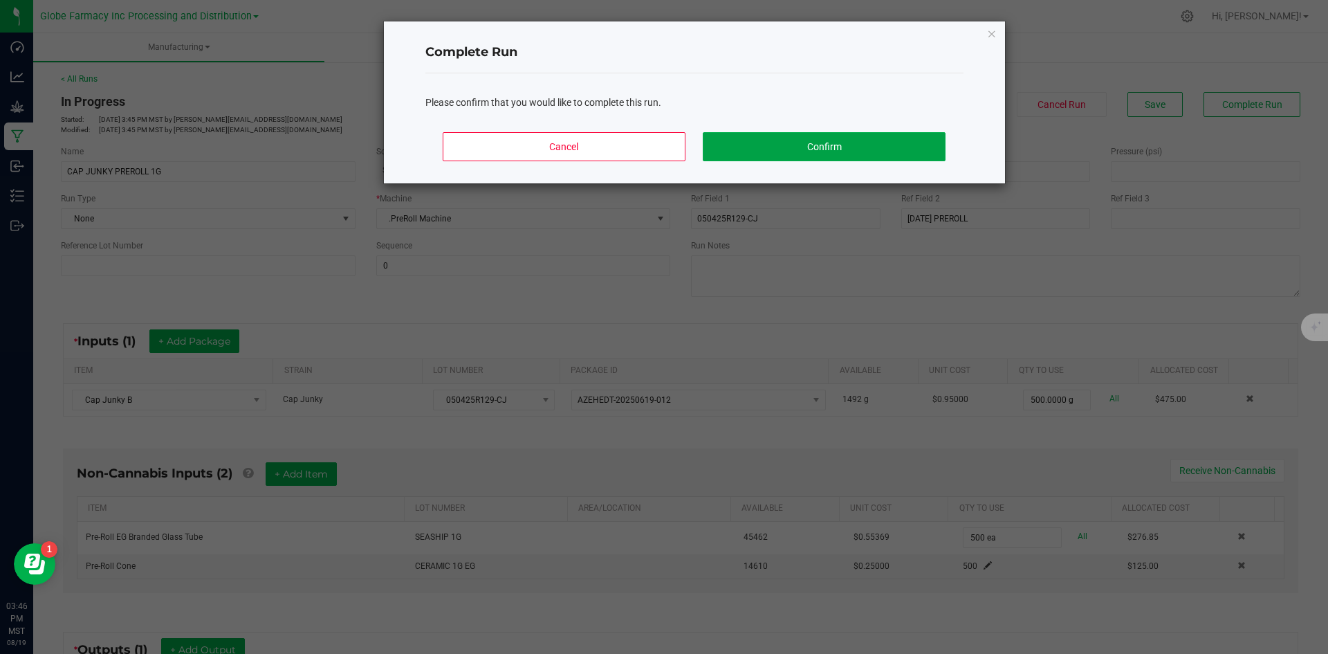
click at [814, 139] on button "Confirm" at bounding box center [824, 146] width 242 height 29
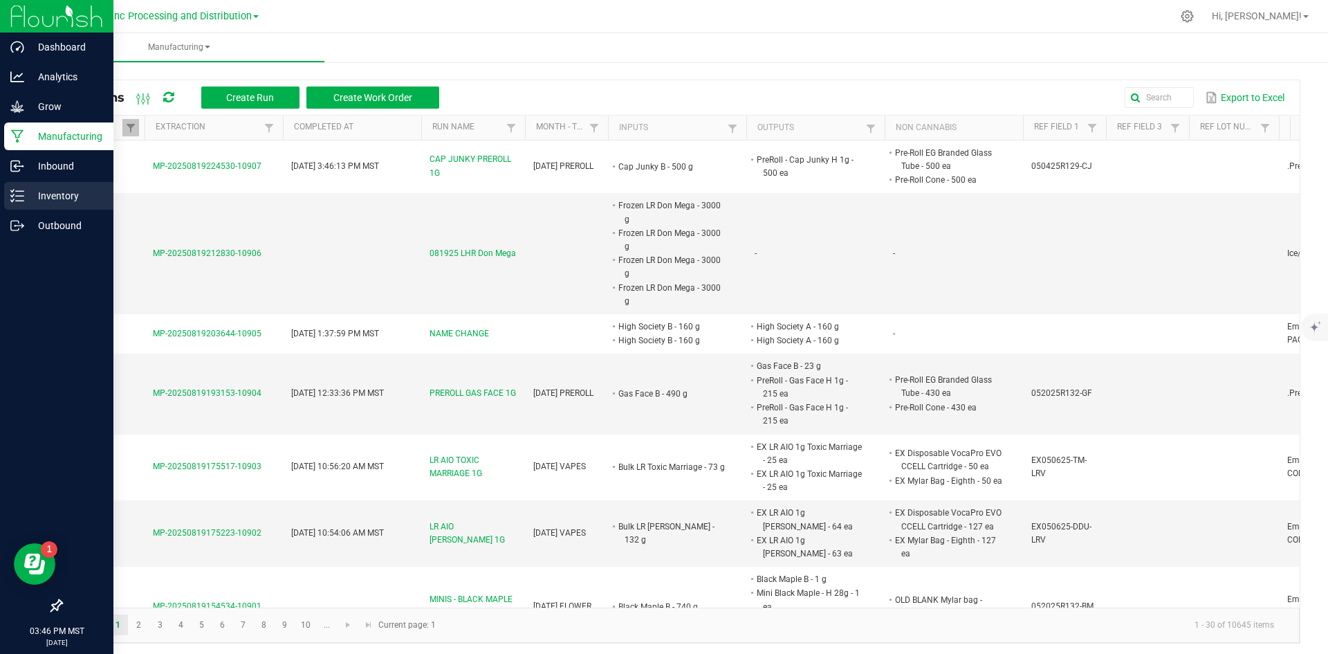
click at [66, 199] on p "Inventory" at bounding box center [65, 195] width 83 height 17
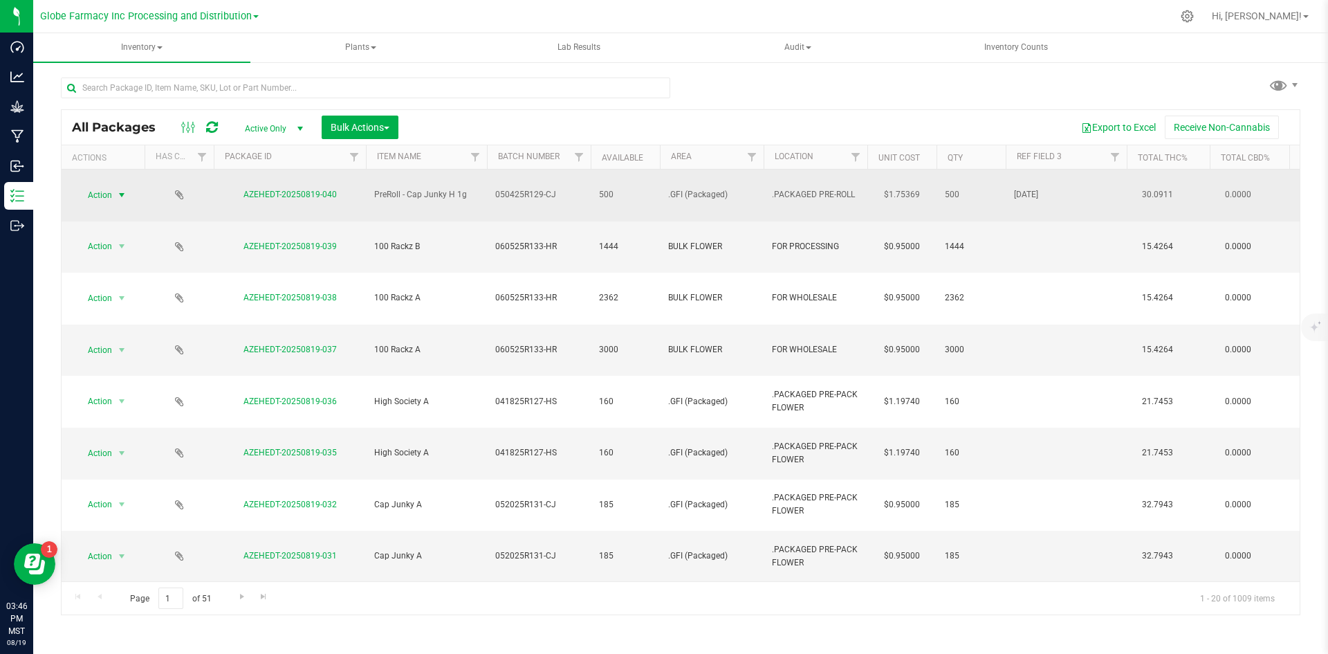
click at [120, 190] on span "select" at bounding box center [121, 195] width 11 height 11
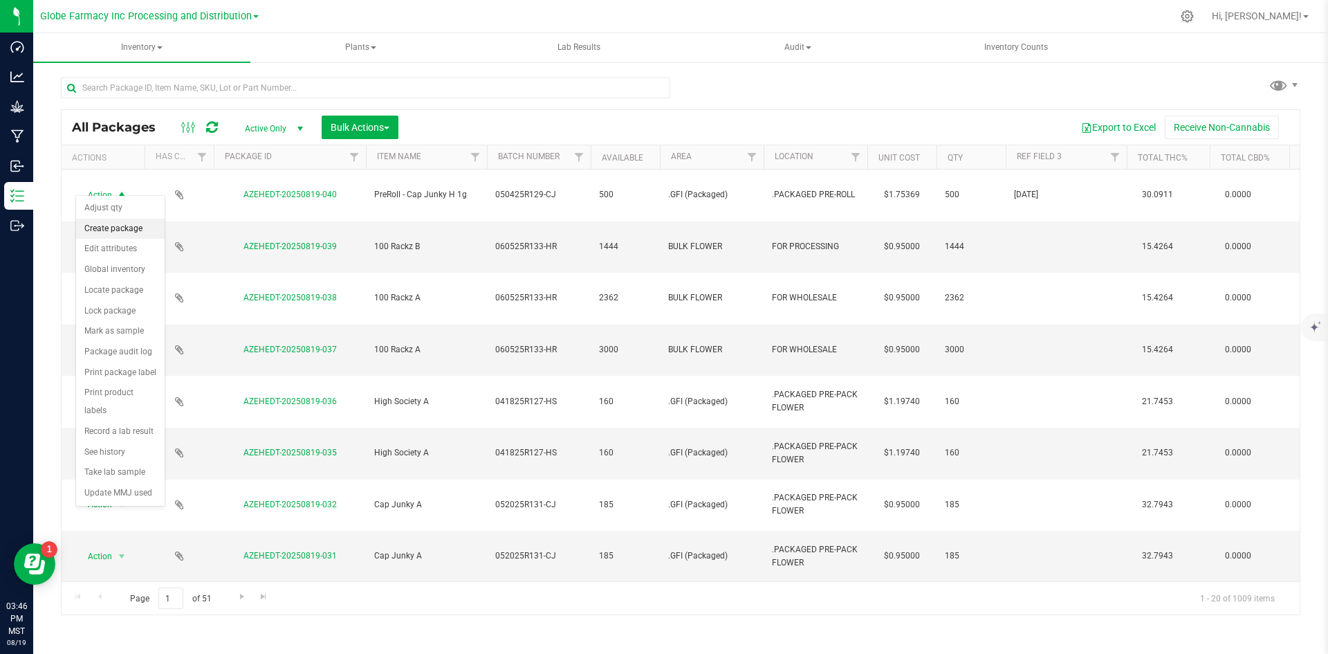
click at [122, 226] on li "Create package" at bounding box center [120, 229] width 89 height 21
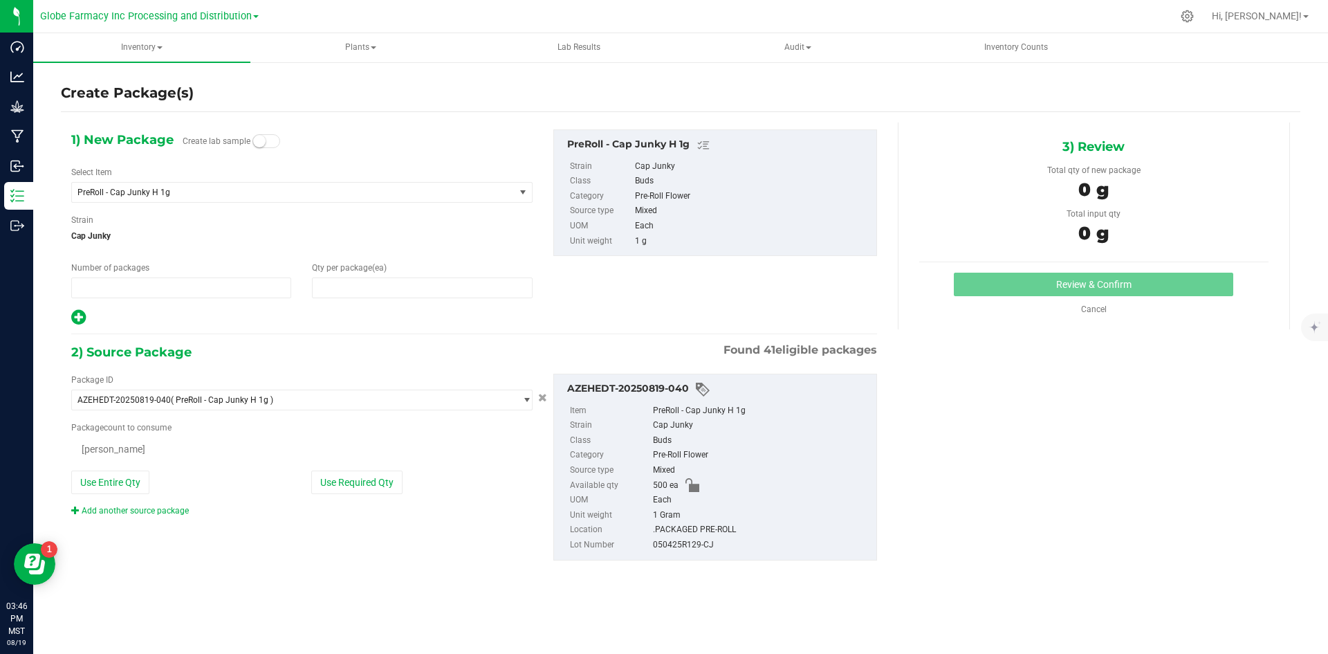
type input "1"
type input "0"
click at [99, 291] on span "1 1" at bounding box center [181, 287] width 220 height 21
click at [99, 291] on input "1" at bounding box center [181, 287] width 219 height 19
type input "2"
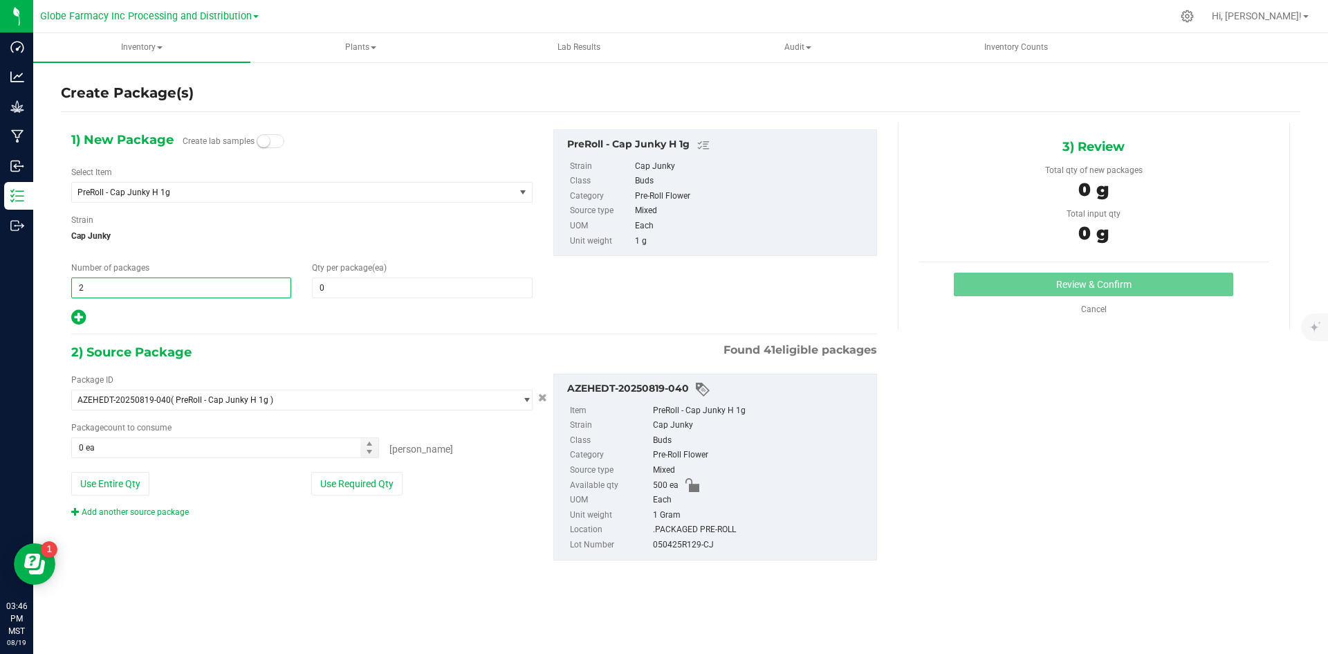
type input "2"
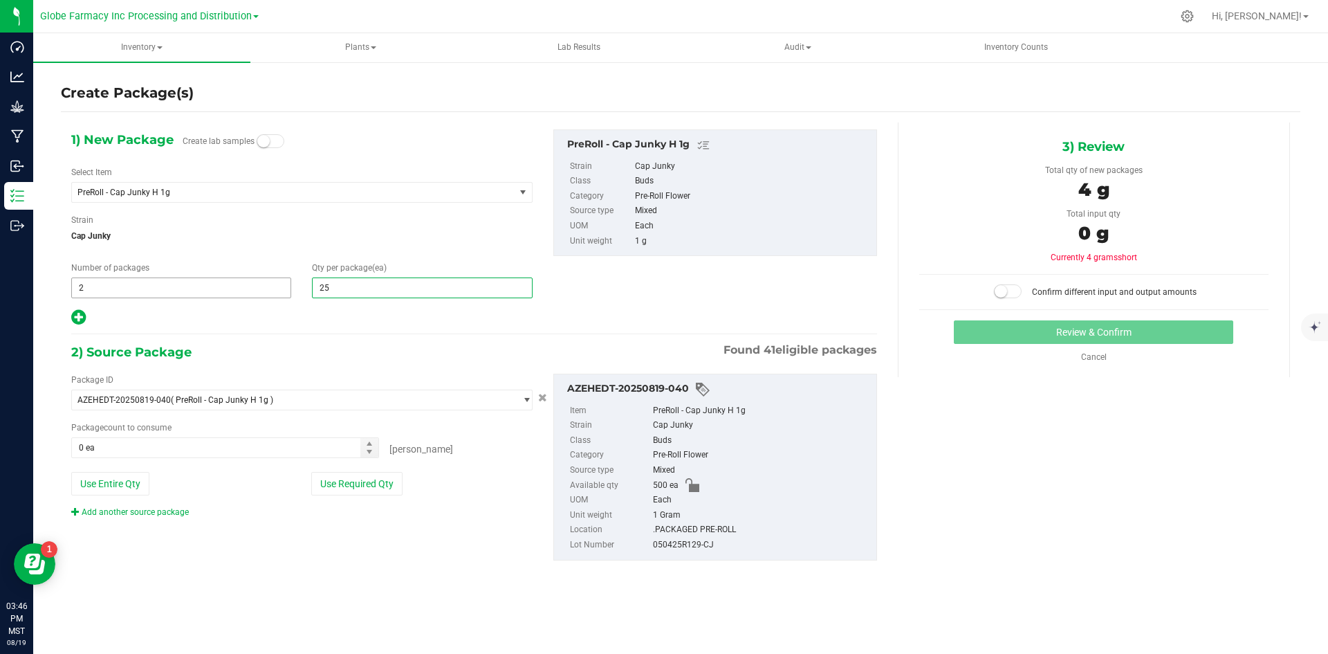
type input "250"
click at [373, 488] on button "Use Required Qty" at bounding box center [356, 484] width 91 height 24
type input "500 ea"
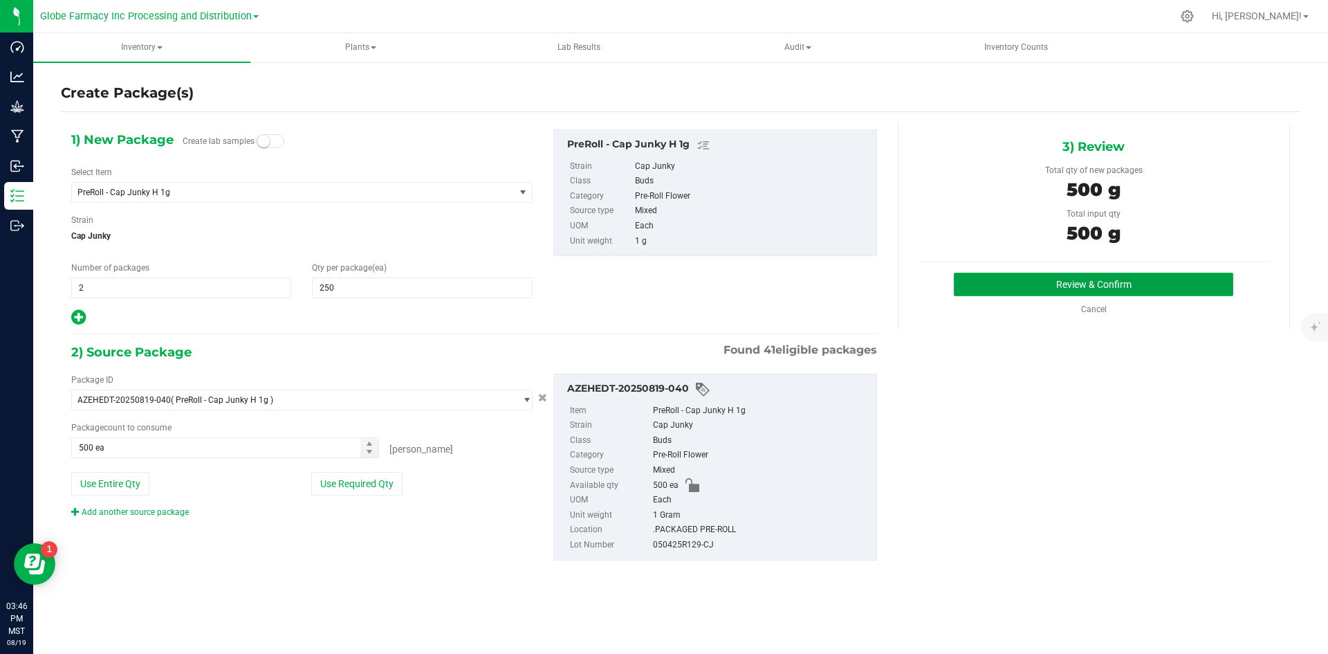
click at [1113, 283] on button "Review & Confirm" at bounding box center [1094, 285] width 280 height 24
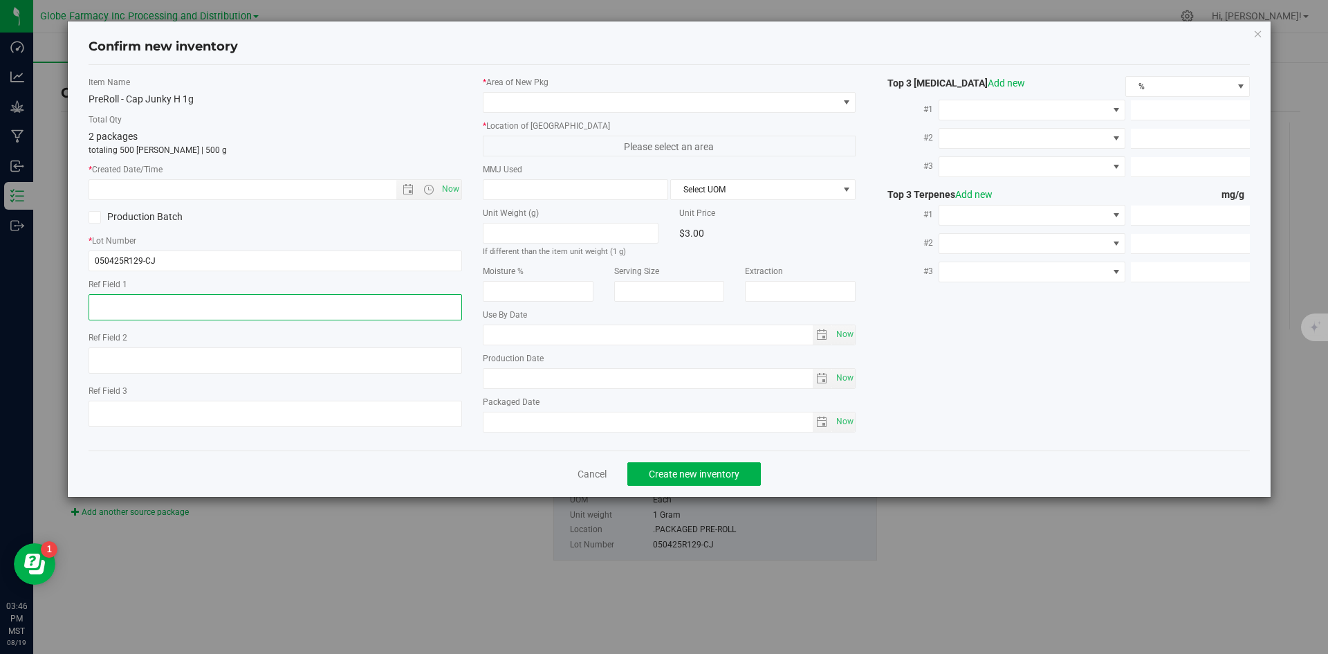
click at [211, 318] on textarea at bounding box center [276, 307] width 374 height 26
click at [443, 190] on span "Now" at bounding box center [451, 189] width 24 height 20
type input "[DATE] 3:46 PM"
click at [253, 302] on textarea at bounding box center [276, 307] width 374 height 26
click at [251, 301] on textarea at bounding box center [276, 307] width 374 height 26
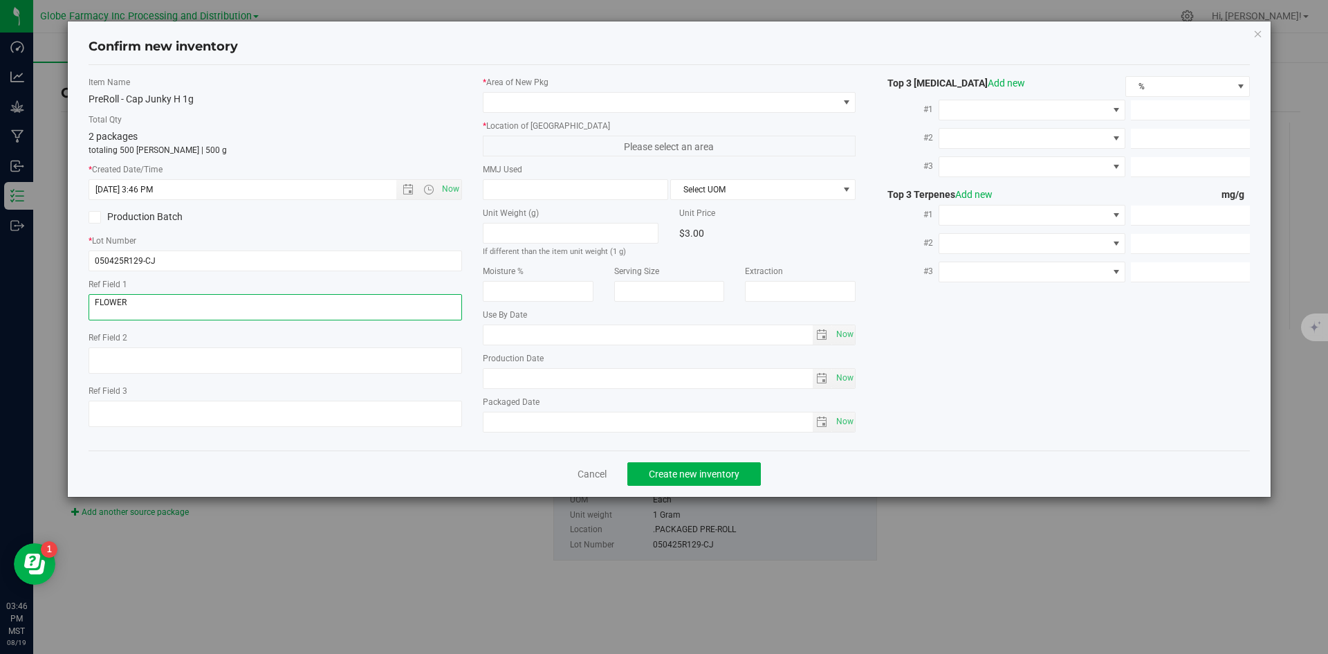
type textarea "FLOWER"
type textarea "CAP JUNKY"
type textarea "[DATE]"
click at [522, 103] on span at bounding box center [661, 102] width 355 height 19
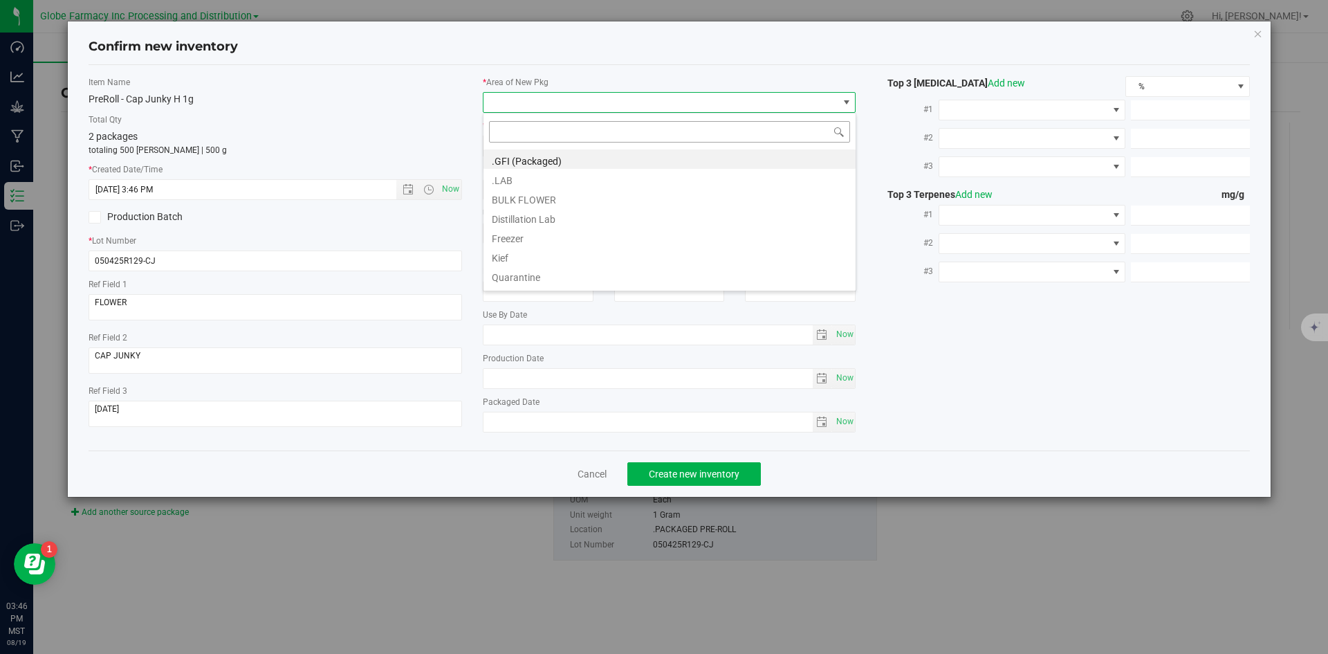
scroll to position [21, 374]
click at [537, 158] on li ".GFI (Packaged)" at bounding box center [670, 158] width 372 height 19
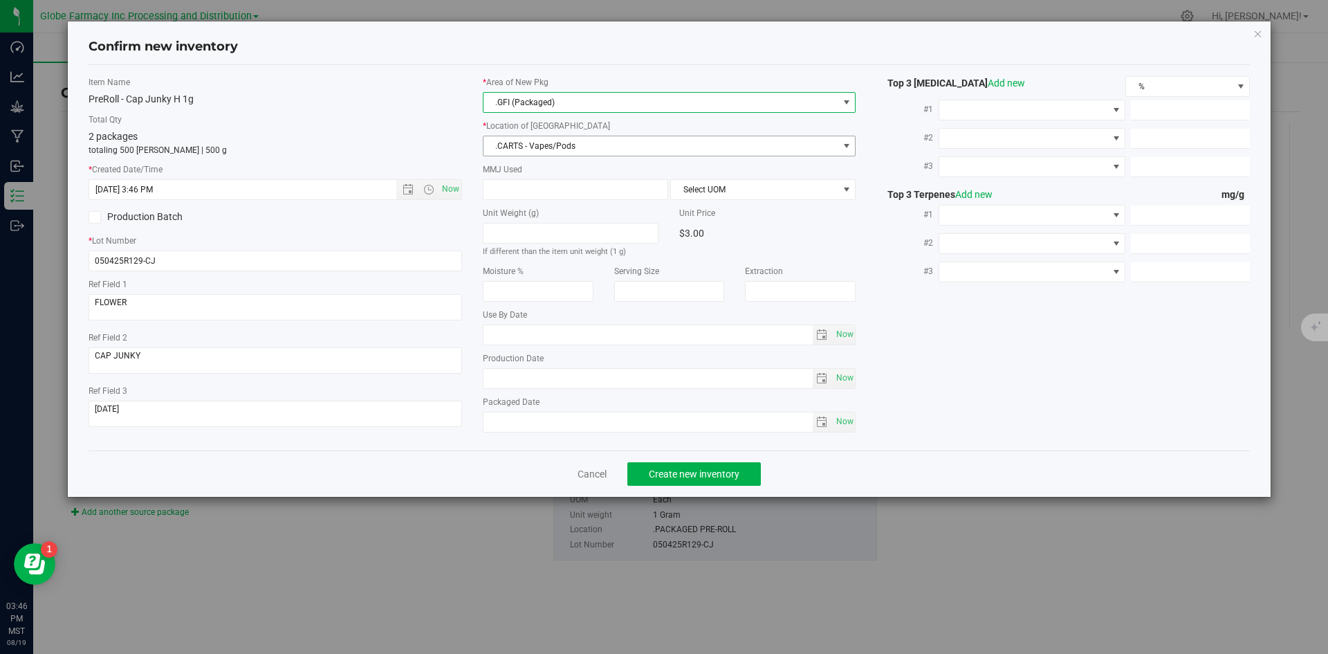
click at [529, 146] on span ".CARTS - Vapes/Pods" at bounding box center [661, 145] width 355 height 19
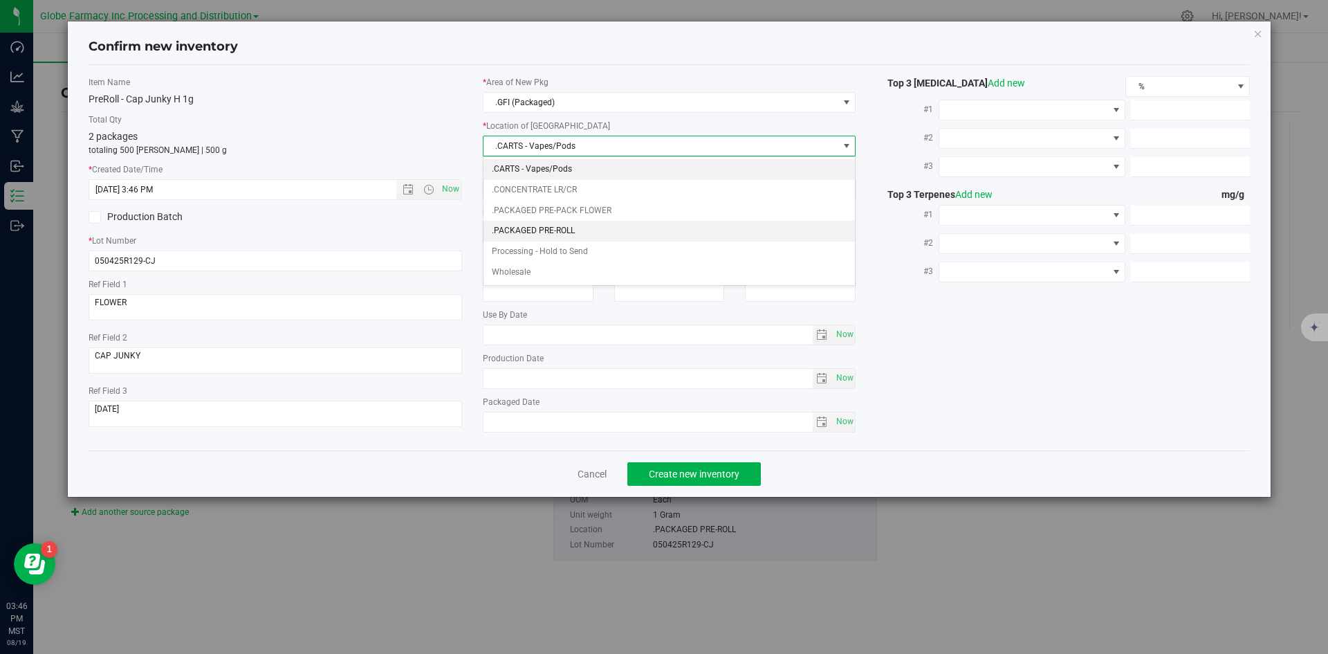
click at [558, 232] on li ".PACKAGED PRE-ROLL" at bounding box center [670, 231] width 372 height 21
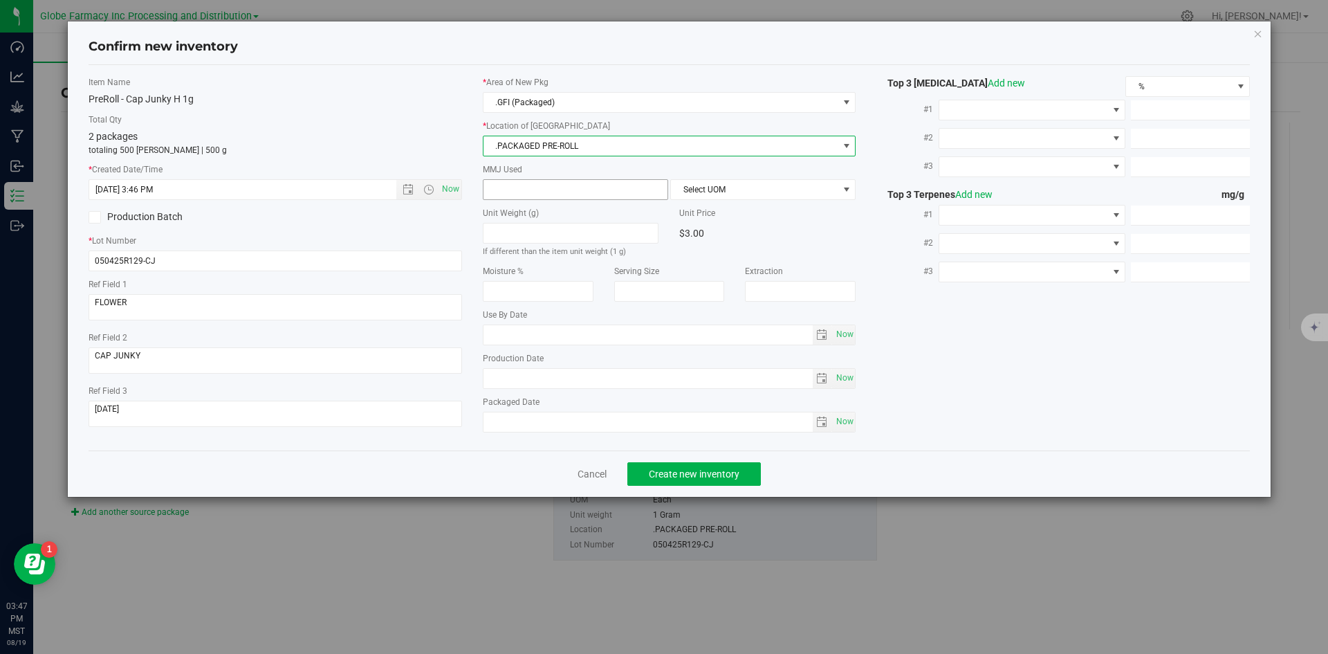
click at [542, 189] on span at bounding box center [575, 189] width 185 height 21
type input "1"
type input "1.0000"
click at [711, 187] on span "Select UOM" at bounding box center [754, 189] width 167 height 19
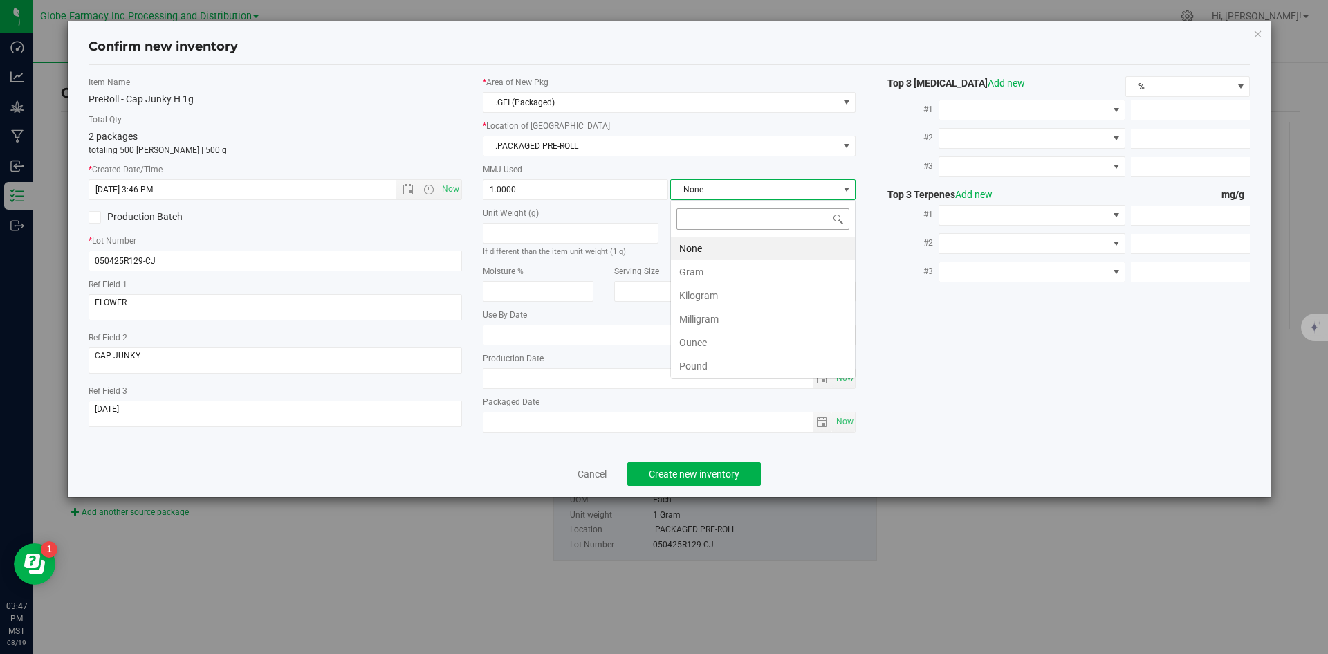
scroll to position [21, 185]
click at [701, 273] on li "Gram" at bounding box center [763, 272] width 184 height 24
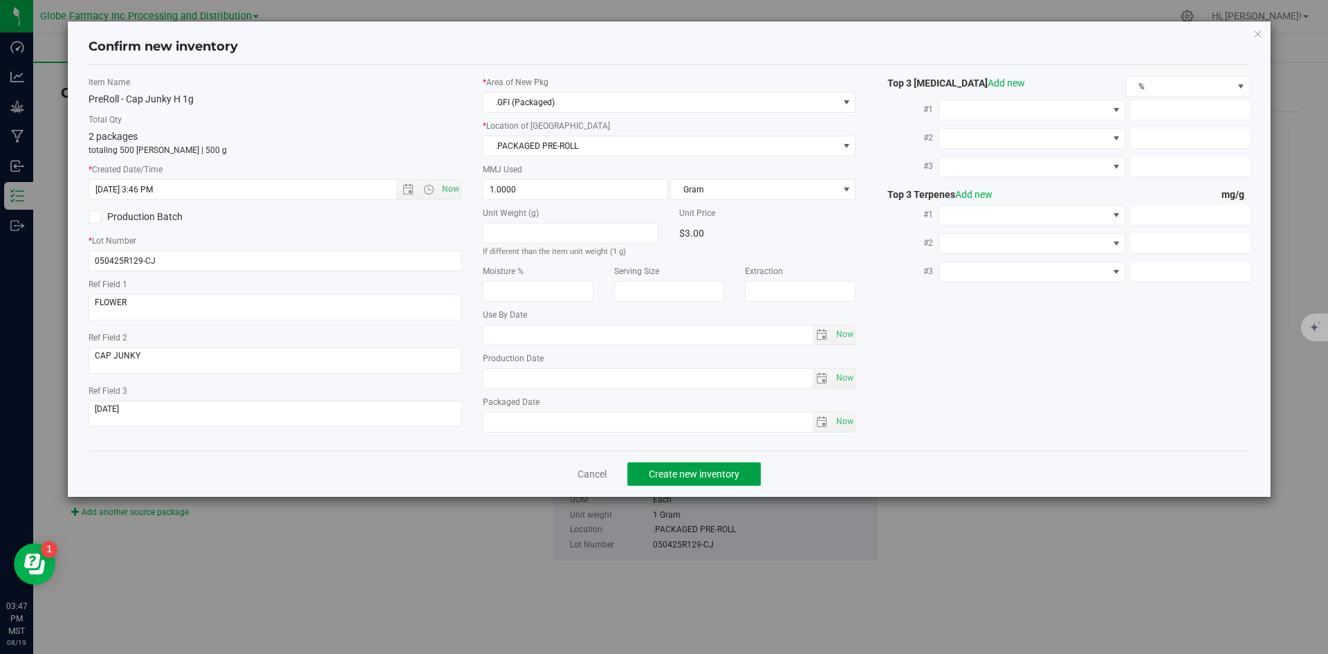
click at [702, 477] on span "Create new inventory" at bounding box center [694, 473] width 91 height 11
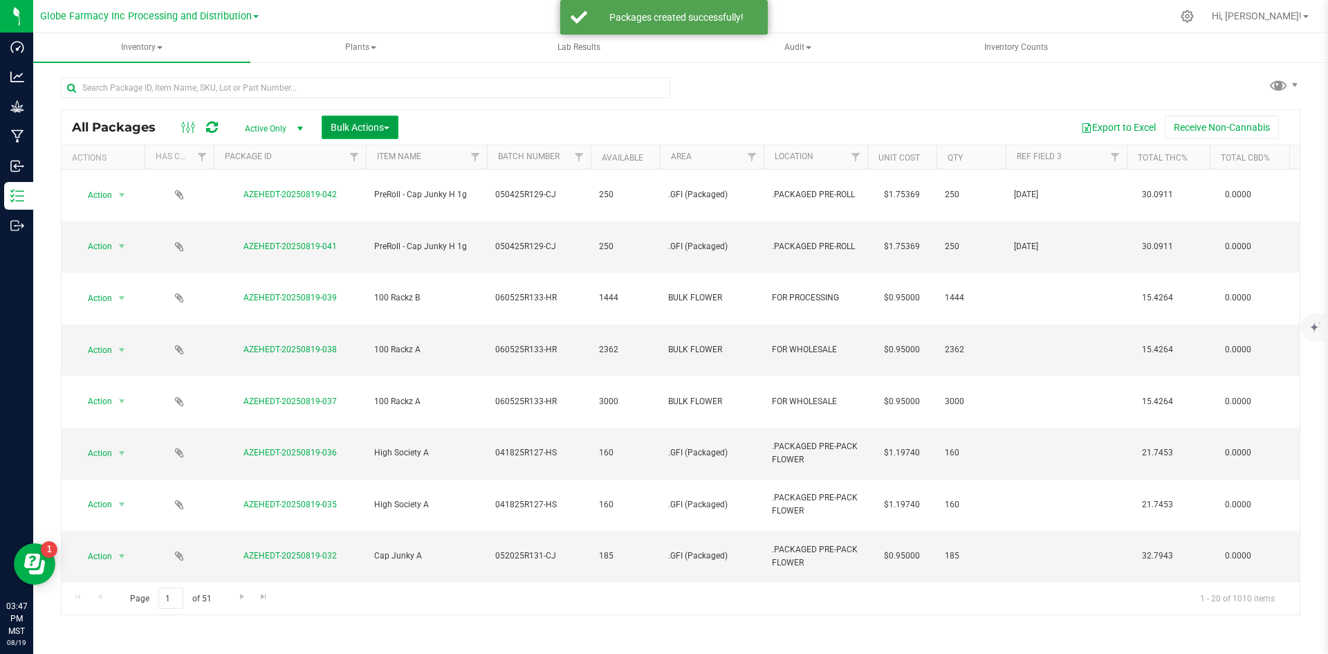
click at [396, 120] on button "Bulk Actions" at bounding box center [360, 128] width 77 height 24
click at [381, 287] on span "Print package labels" at bounding box center [371, 285] width 83 height 11
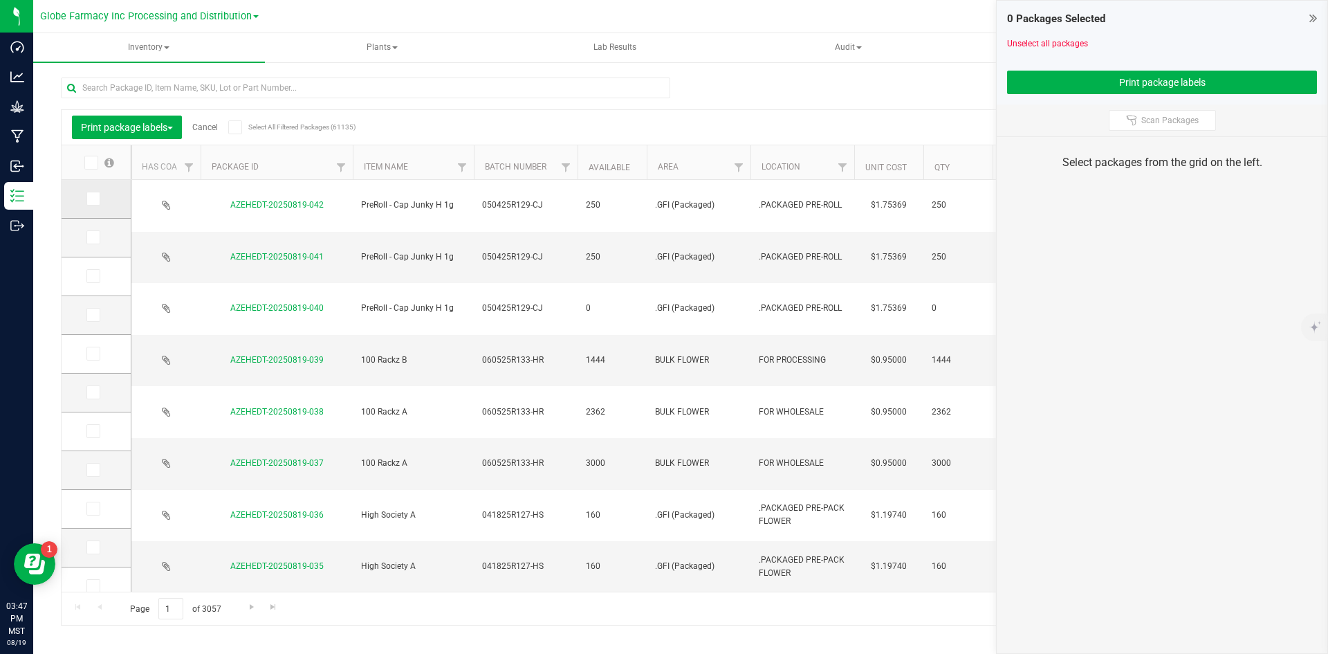
click at [107, 197] on td at bounding box center [96, 199] width 69 height 39
click at [86, 205] on span at bounding box center [93, 199] width 14 height 14
click at [0, 0] on input "checkbox" at bounding box center [0, 0] width 0 height 0
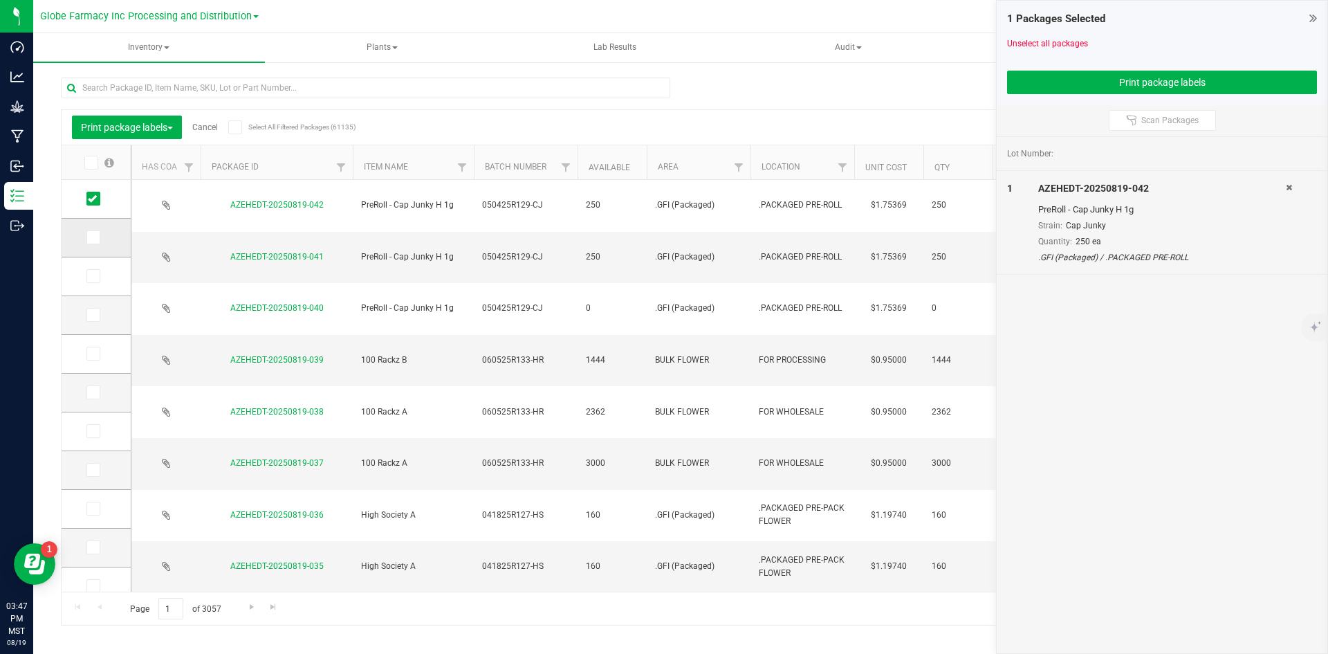
click at [86, 236] on span at bounding box center [93, 237] width 14 height 14
click at [0, 0] on input "checkbox" at bounding box center [0, 0] width 0 height 0
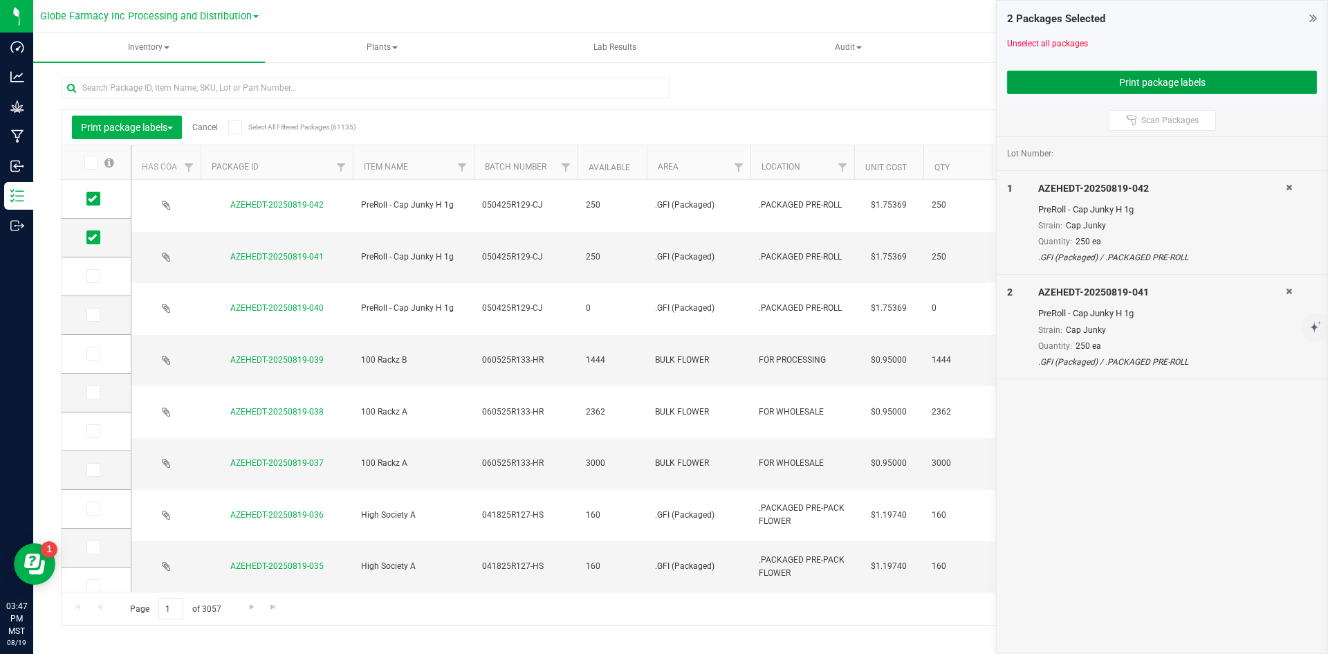
click at [1033, 77] on button "Print package labels" at bounding box center [1162, 83] width 310 height 24
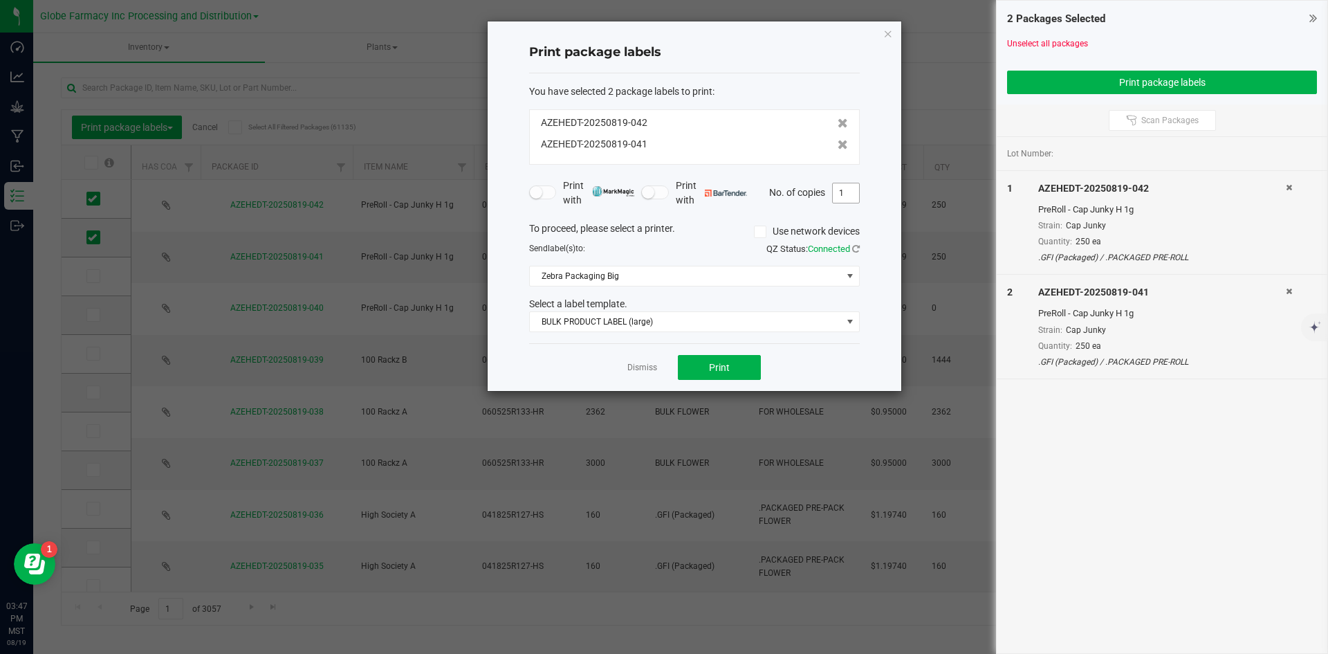
click at [849, 194] on input "1" at bounding box center [846, 192] width 26 height 19
click at [729, 366] on span "Print" at bounding box center [719, 367] width 21 height 11
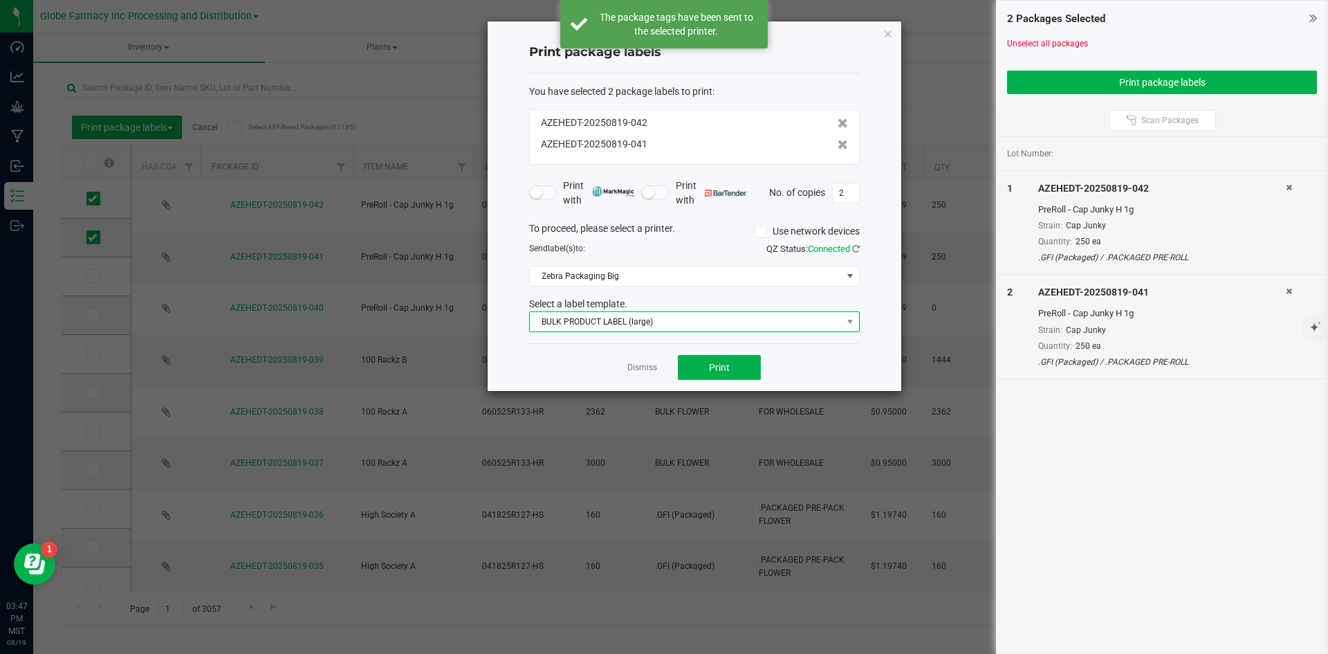
click at [646, 321] on span "BULK PRODUCT LABEL (large)" at bounding box center [686, 321] width 312 height 19
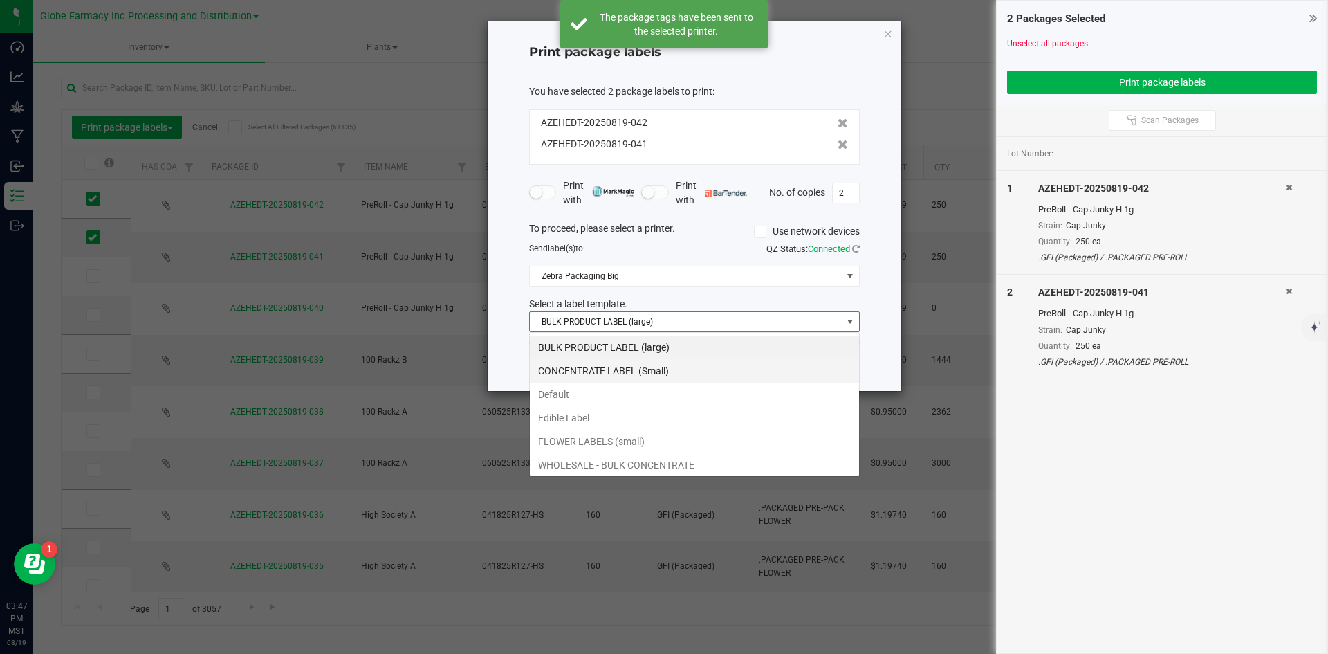
scroll to position [21, 331]
click at [619, 432] on li "FLOWER LABELS (small)" at bounding box center [694, 442] width 329 height 24
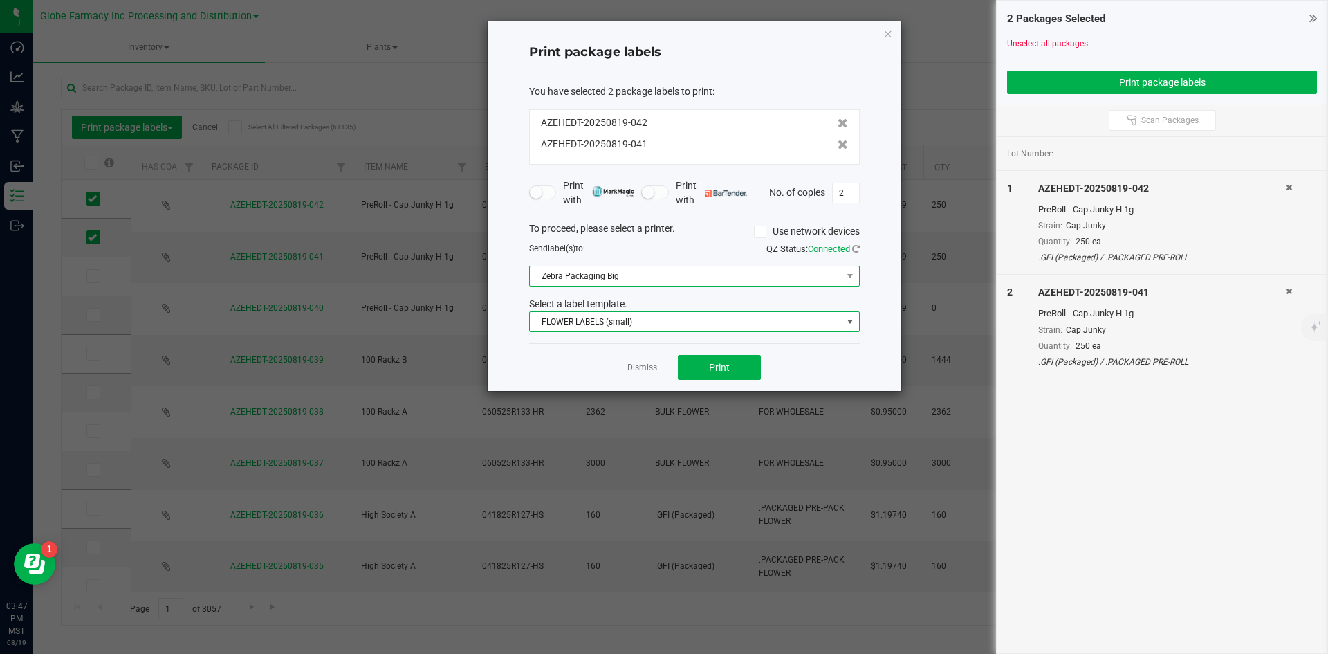
click at [623, 278] on span "Zebra Packaging Big" at bounding box center [686, 275] width 312 height 19
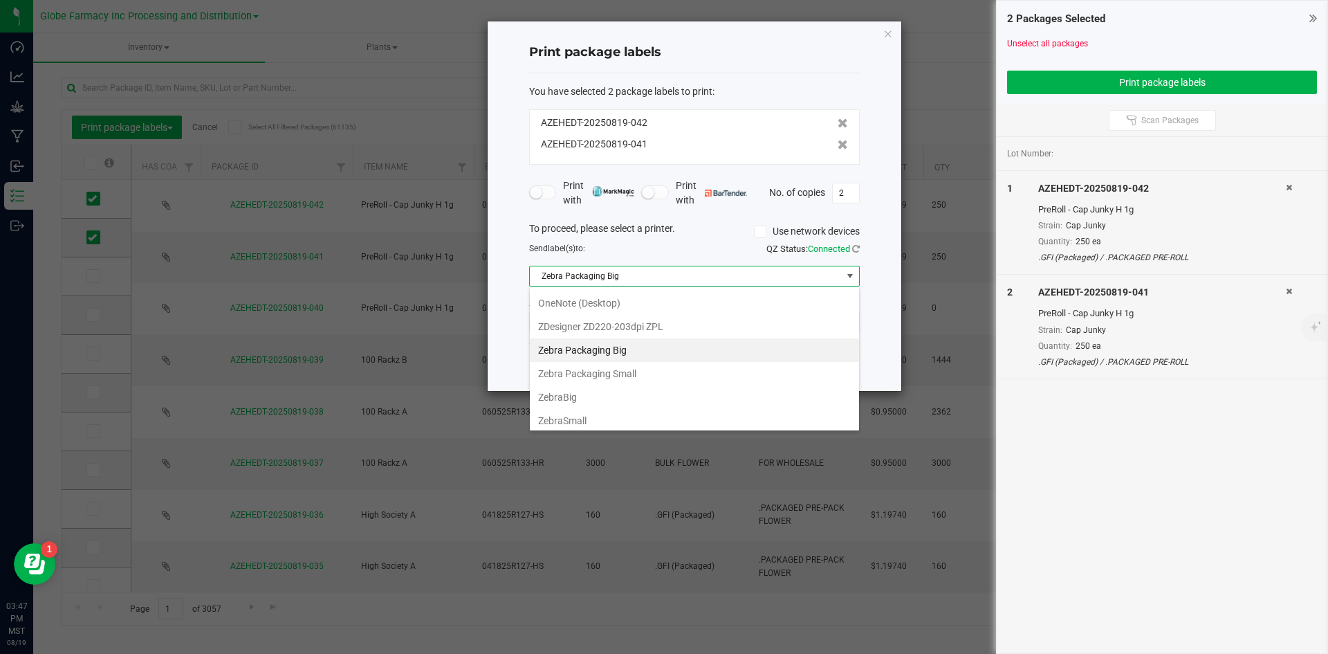
scroll to position [144, 0]
click at [645, 371] on Small "Zebra Packaging Small" at bounding box center [694, 370] width 329 height 24
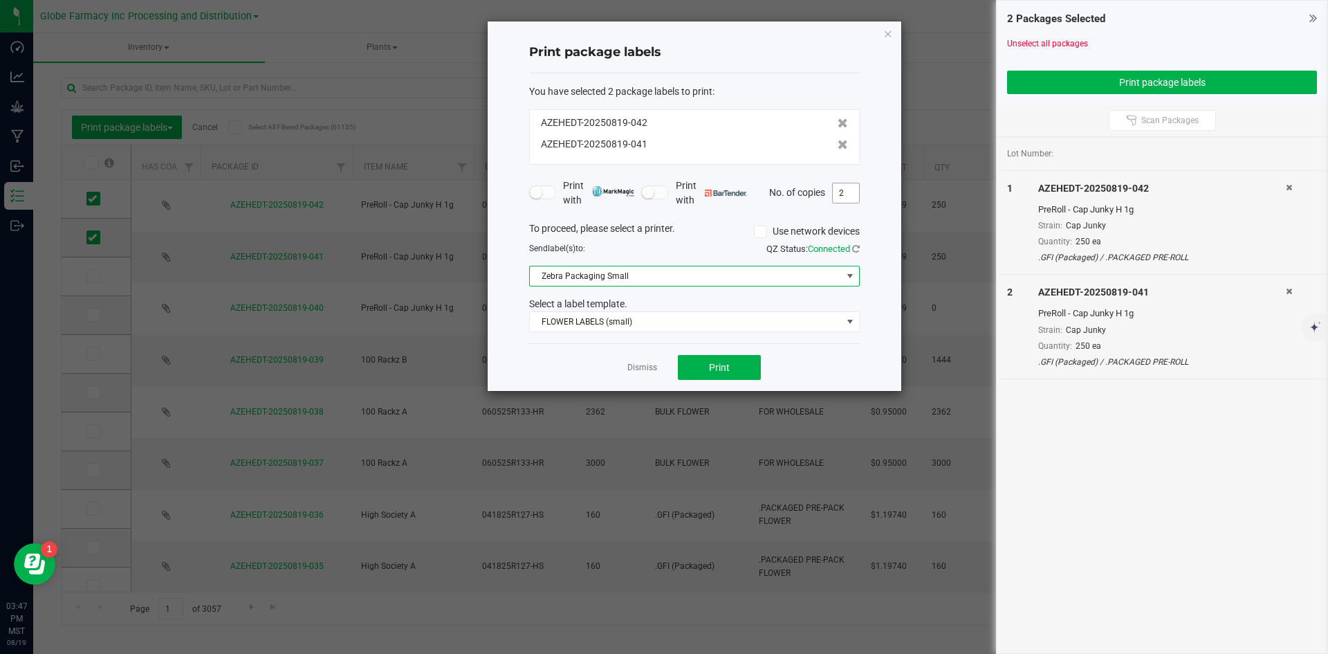
click at [844, 196] on input "2" at bounding box center [846, 192] width 26 height 19
type input "250"
click at [726, 365] on span "Print" at bounding box center [719, 367] width 21 height 11
click at [634, 369] on link "Dismiss" at bounding box center [643, 368] width 30 height 12
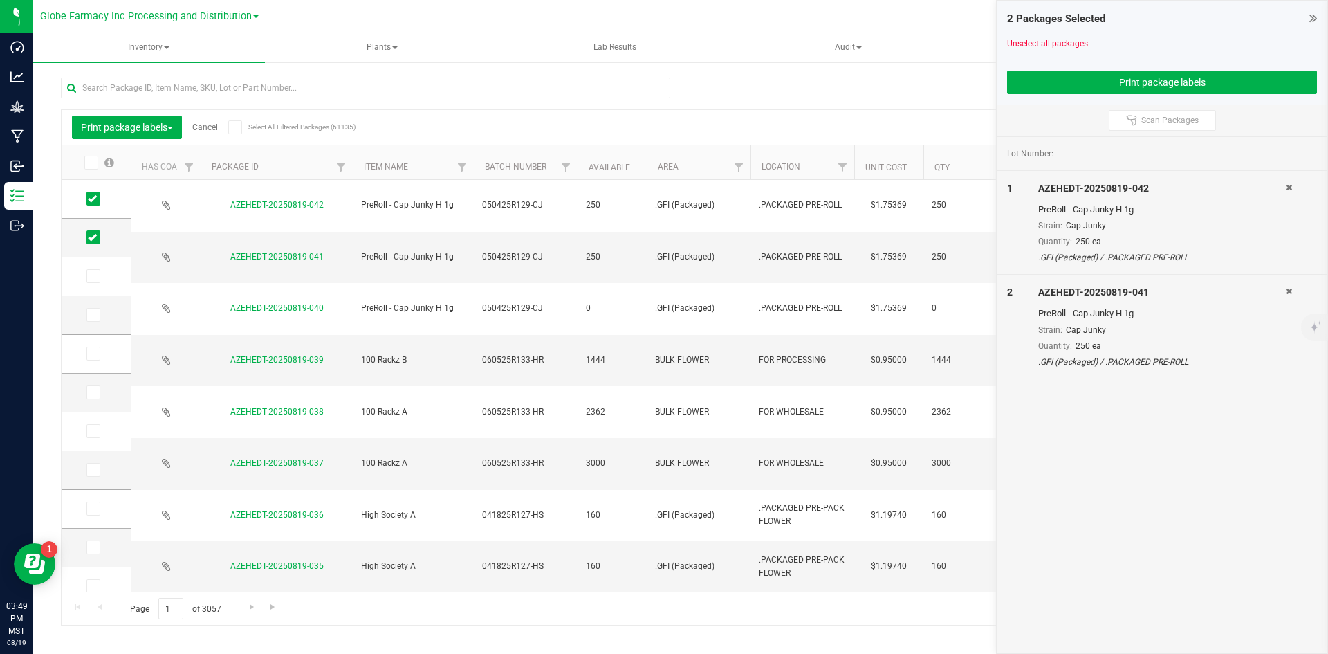
click at [211, 125] on link "Cancel" at bounding box center [205, 127] width 26 height 10
